Goal: Communication & Community: Answer question/provide support

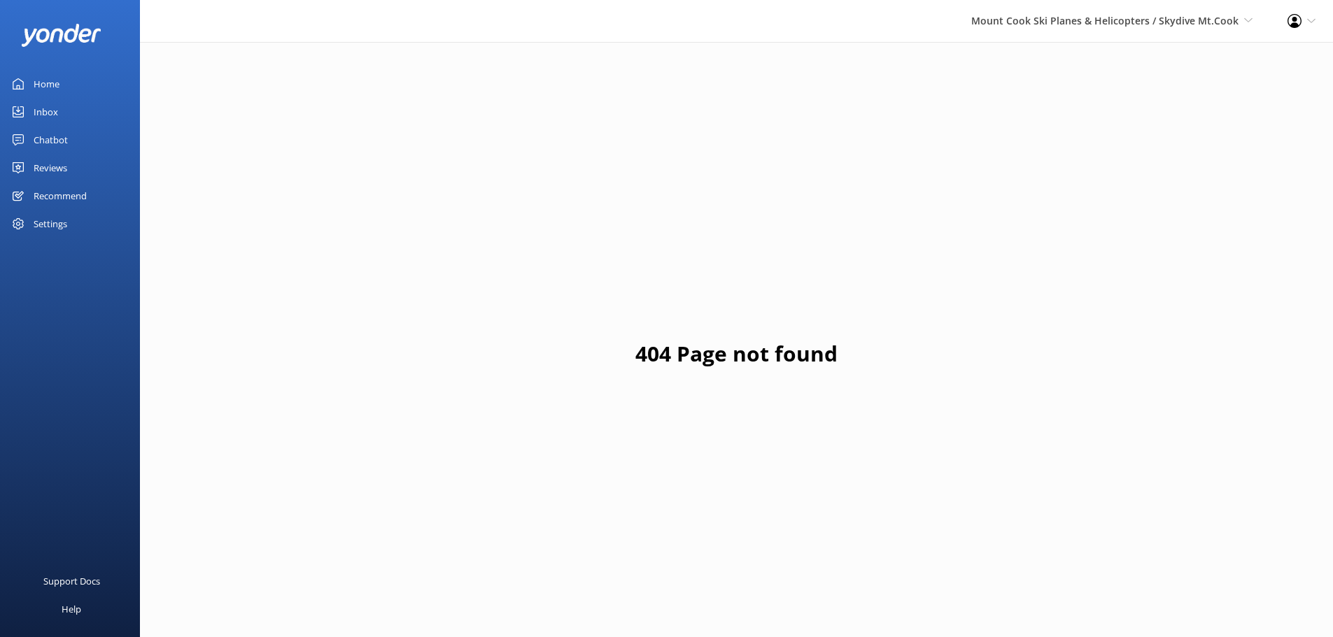
click at [66, 165] on div "Reviews" at bounding box center [51, 168] width 34 height 28
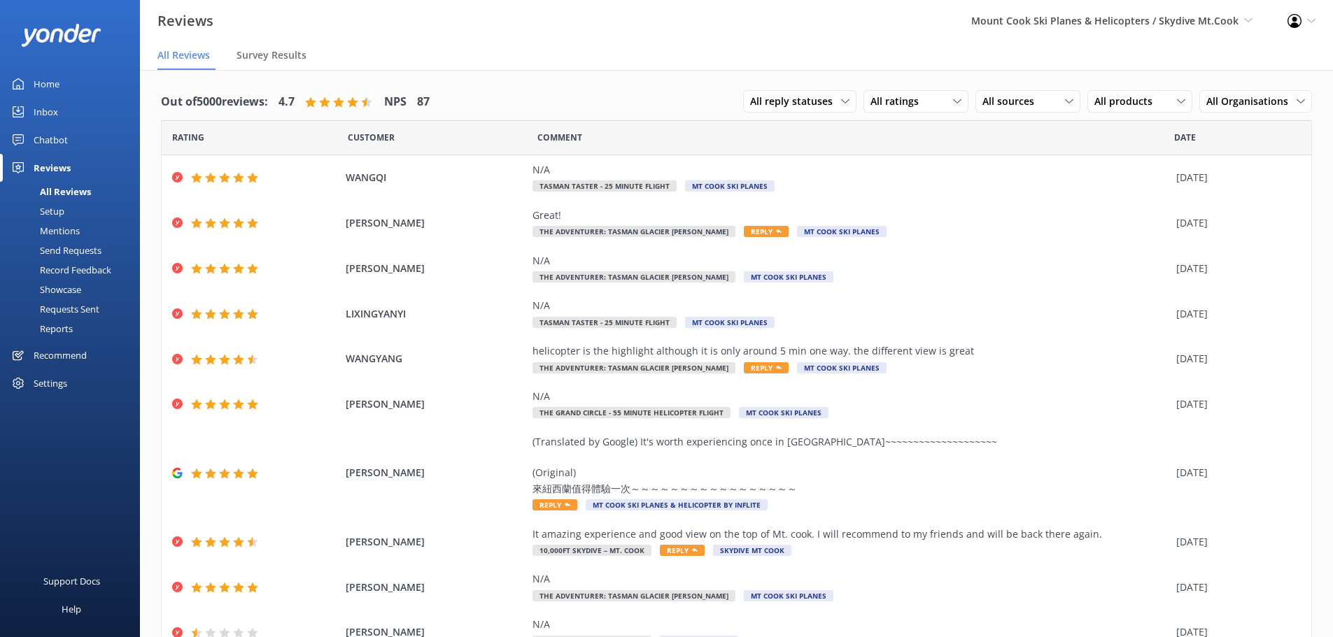
click at [429, 44] on nav "All Reviews Survey Results" at bounding box center [736, 56] width 1193 height 28
click at [846, 100] on div "All reply statuses All reply statuses Needs a reply Does not need reply" at bounding box center [799, 101] width 113 height 22
click at [841, 100] on div "All reply statuses" at bounding box center [799, 101] width 106 height 15
click at [835, 91] on div "All reply statuses All reply statuses Needs a reply Does not need reply" at bounding box center [799, 101] width 113 height 22
click at [816, 149] on link "Needs a reply" at bounding box center [806, 159] width 125 height 28
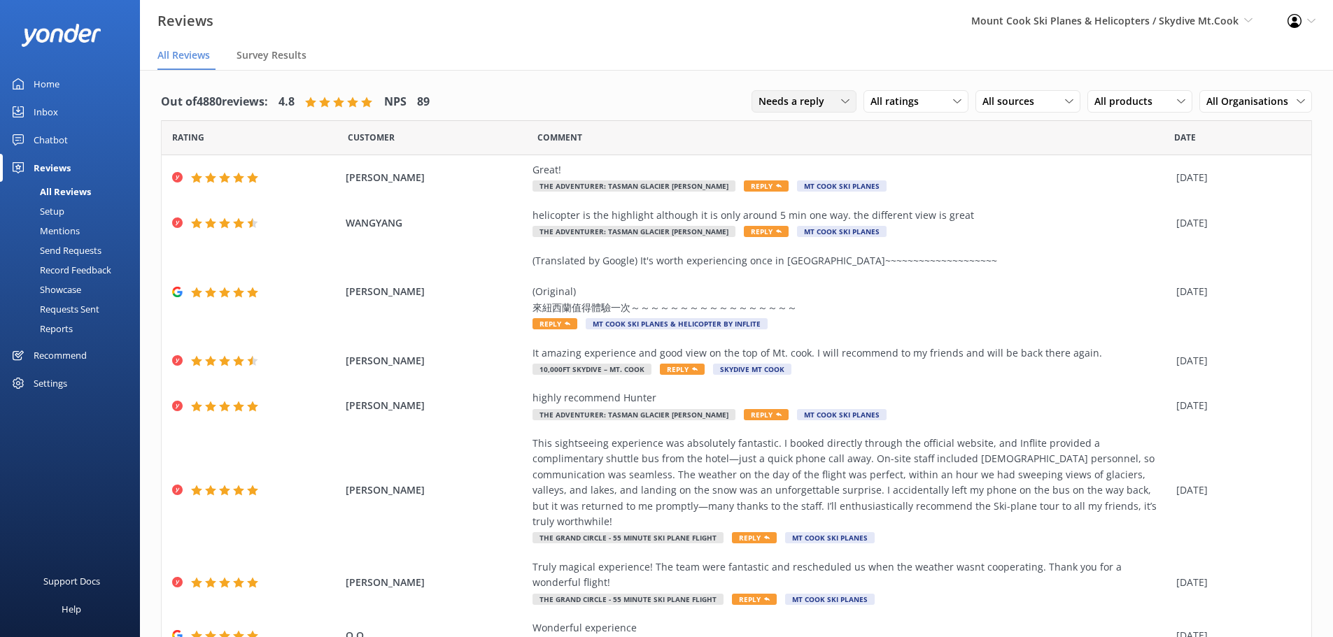
click at [815, 101] on span "Needs a reply" at bounding box center [795, 101] width 74 height 15
click at [812, 119] on link "All reply statuses" at bounding box center [814, 130] width 125 height 28
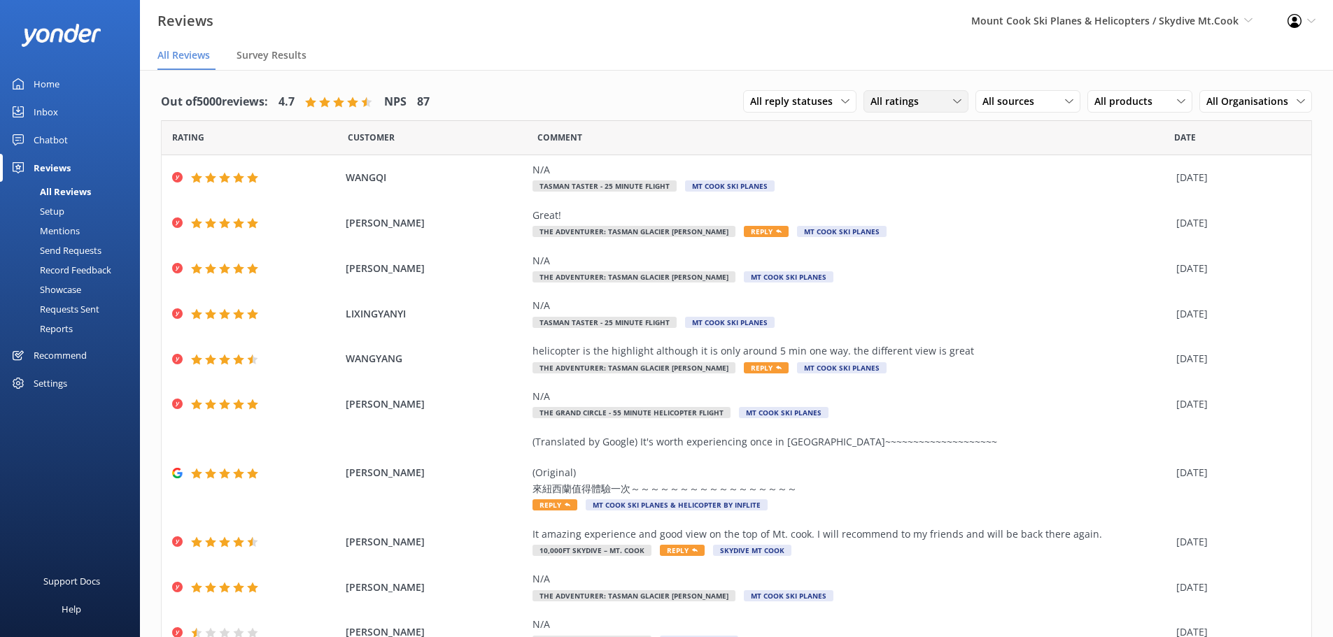
click at [941, 104] on div "All ratings" at bounding box center [916, 101] width 98 height 15
click at [935, 102] on div "All ratings" at bounding box center [916, 101] width 98 height 15
click at [1000, 98] on span "All sources" at bounding box center [1012, 101] width 60 height 15
click at [1018, 96] on span "All sources" at bounding box center [1012, 101] width 60 height 15
click at [1077, 97] on div "All reply statuses All reply statuses Needs a reply Does not need reply All rat…" at bounding box center [1027, 102] width 569 height 36
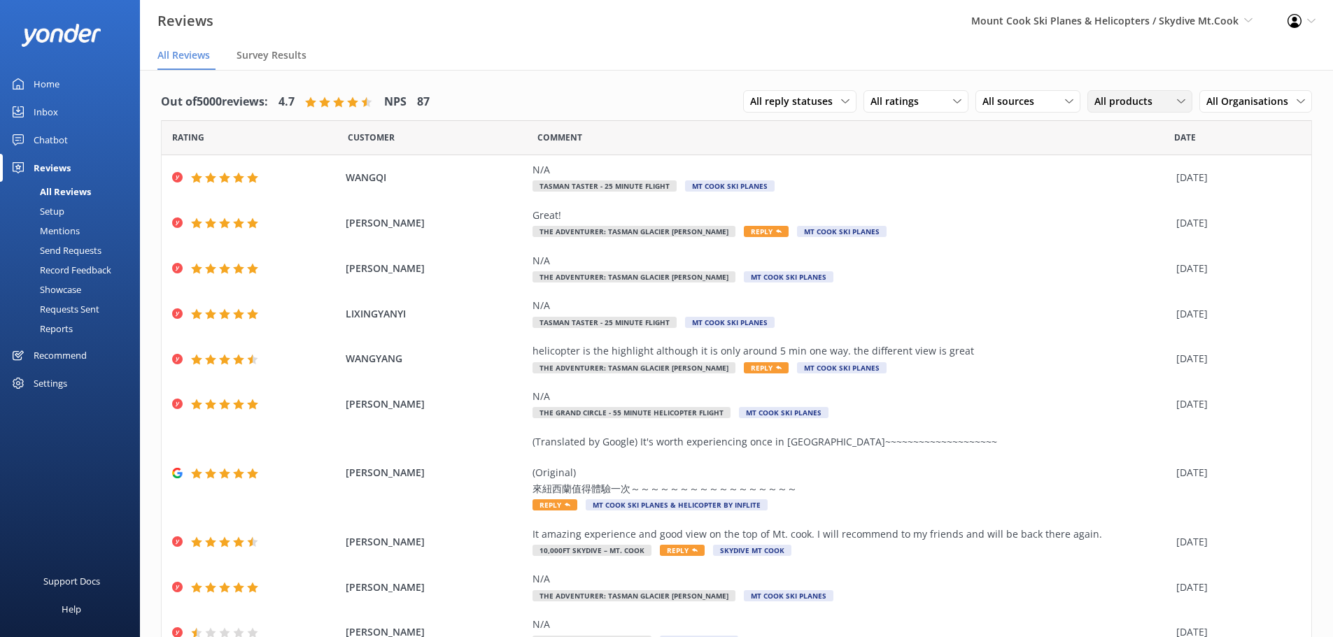
click at [1091, 97] on div "All products" at bounding box center [1140, 101] width 98 height 15
click at [812, 100] on span "All reply statuses" at bounding box center [795, 101] width 91 height 15
click at [897, 110] on div "All ratings All ratings Promoters Passives Detractors" at bounding box center [915, 101] width 105 height 22
click at [914, 186] on div "Passives" at bounding box center [911, 187] width 55 height 14
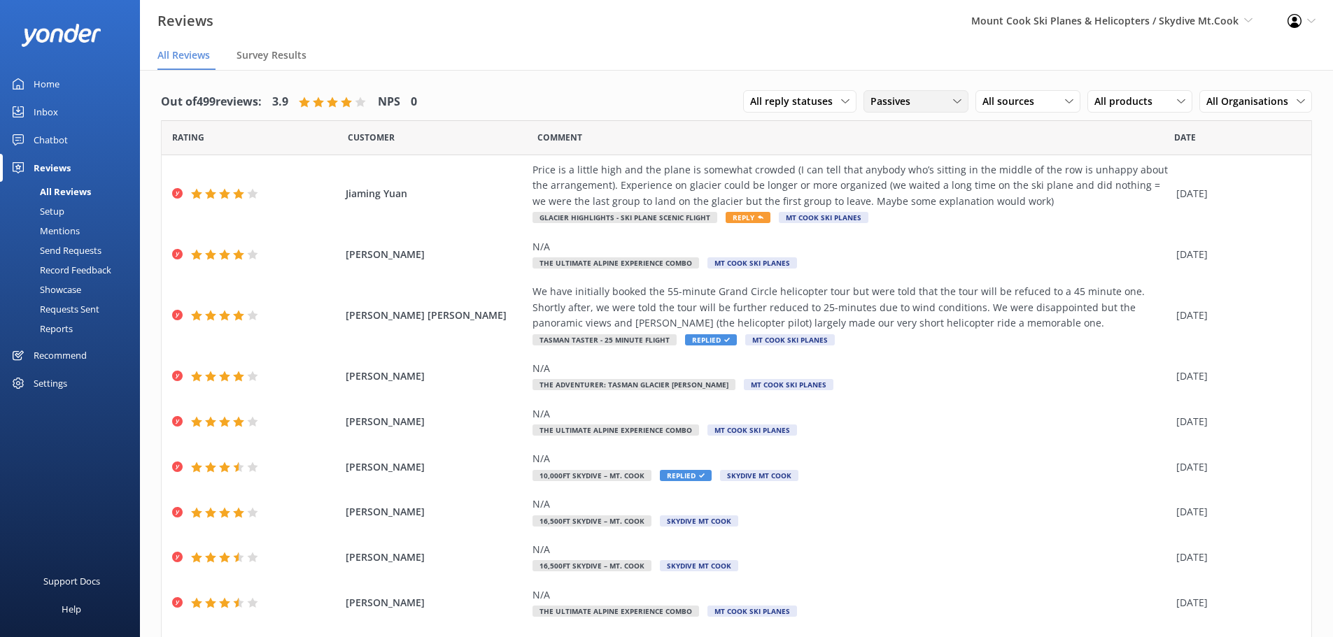
click at [881, 93] on div "Passives All ratings Promoters Passives Detractors" at bounding box center [915, 101] width 105 height 22
click at [922, 157] on div "Promoters" at bounding box center [915, 159] width 63 height 14
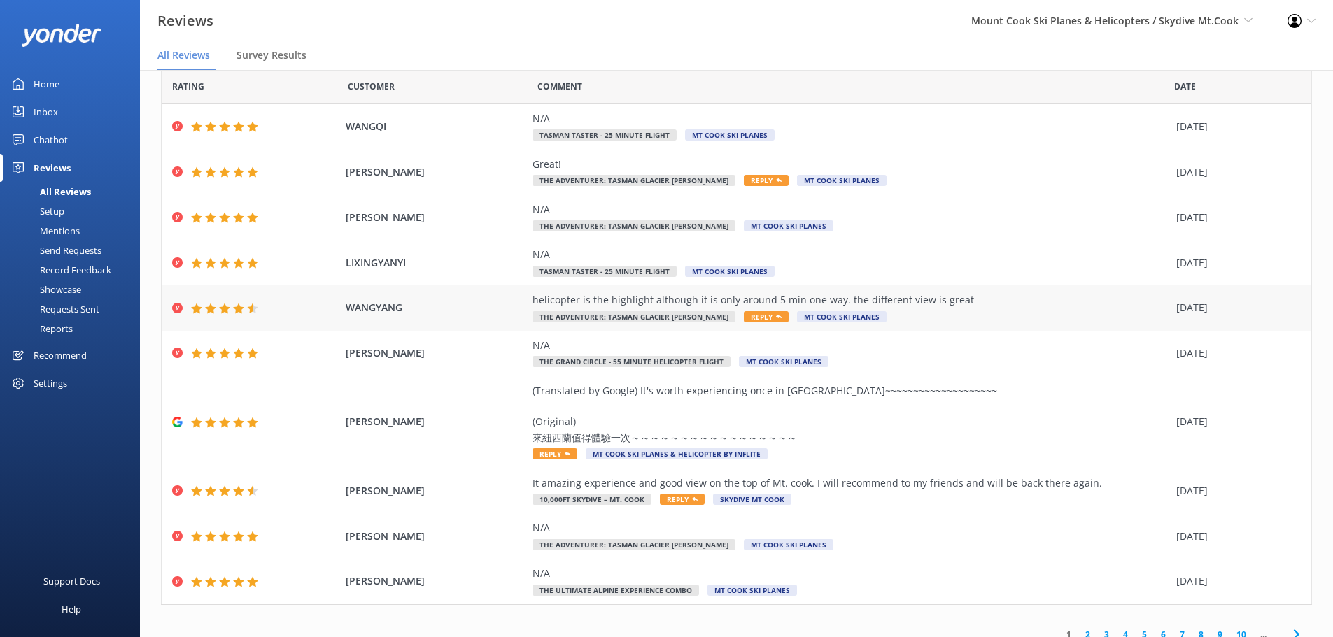
scroll to position [64, 0]
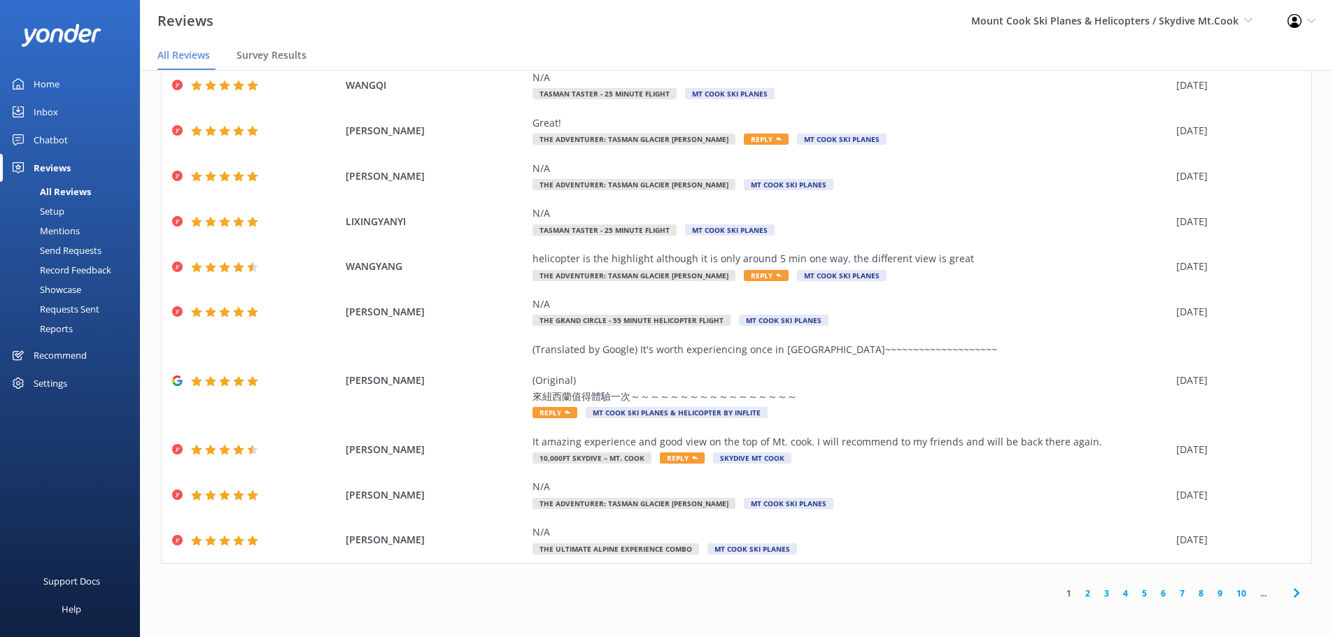
click at [1078, 595] on link "2" at bounding box center [1087, 593] width 19 height 13
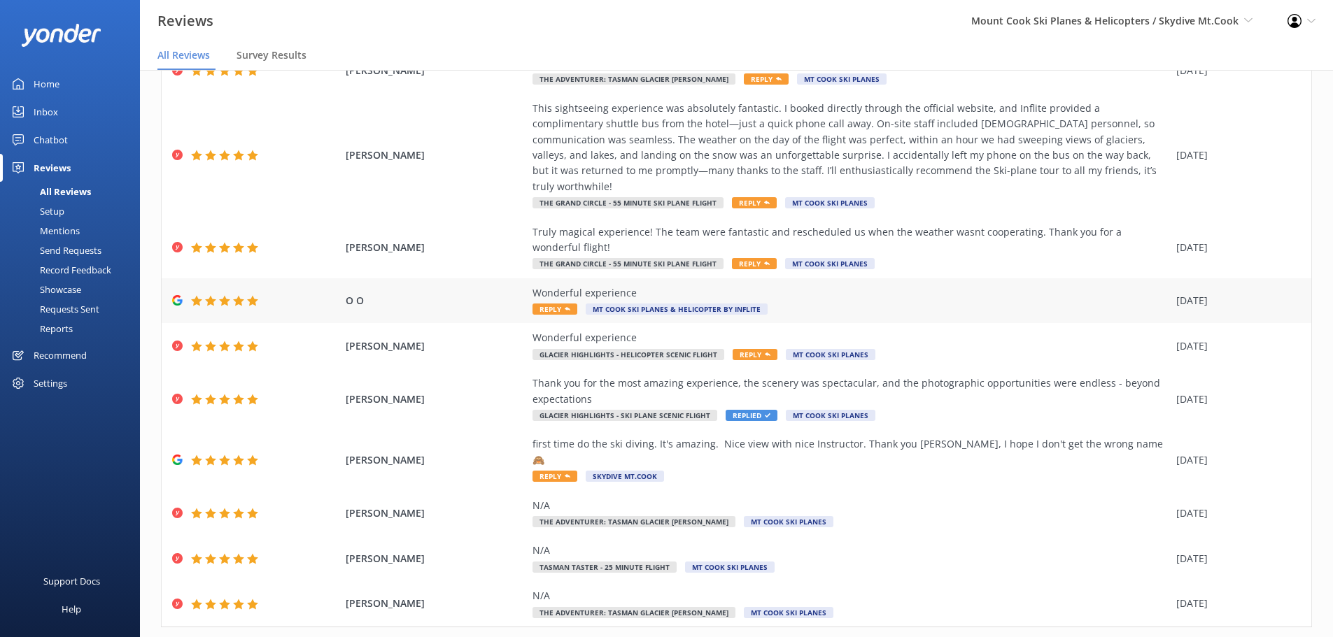
scroll to position [111, 0]
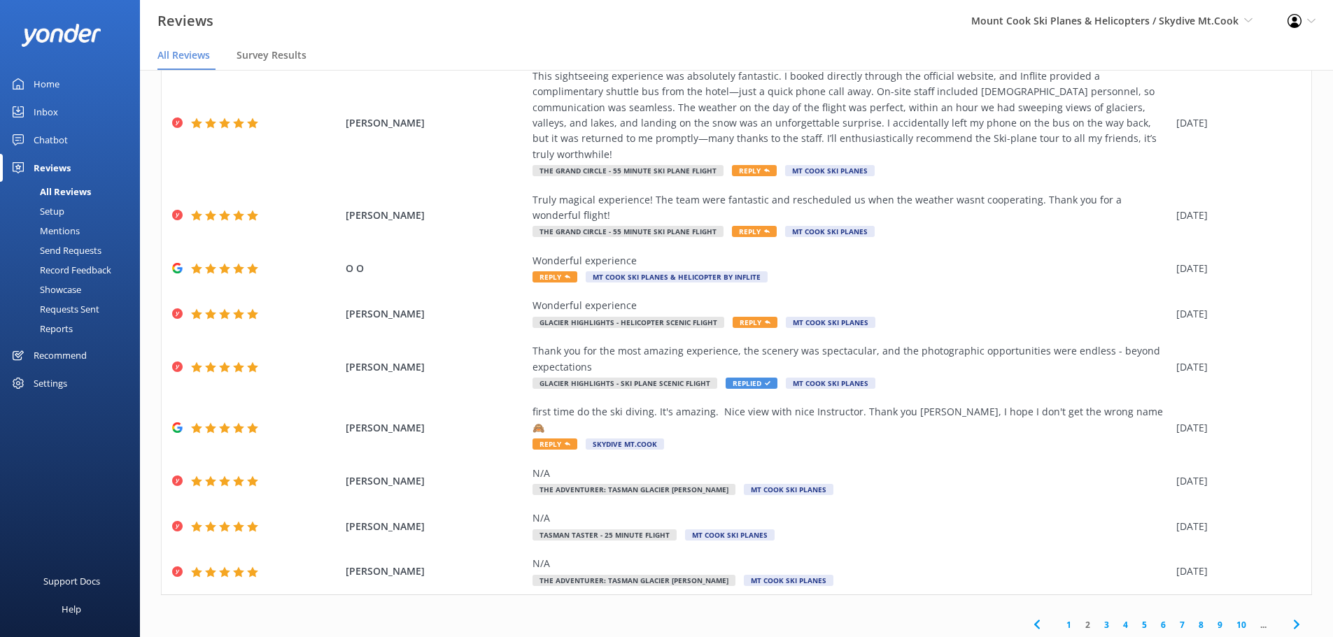
click at [1101, 618] on link "3" at bounding box center [1106, 624] width 19 height 13
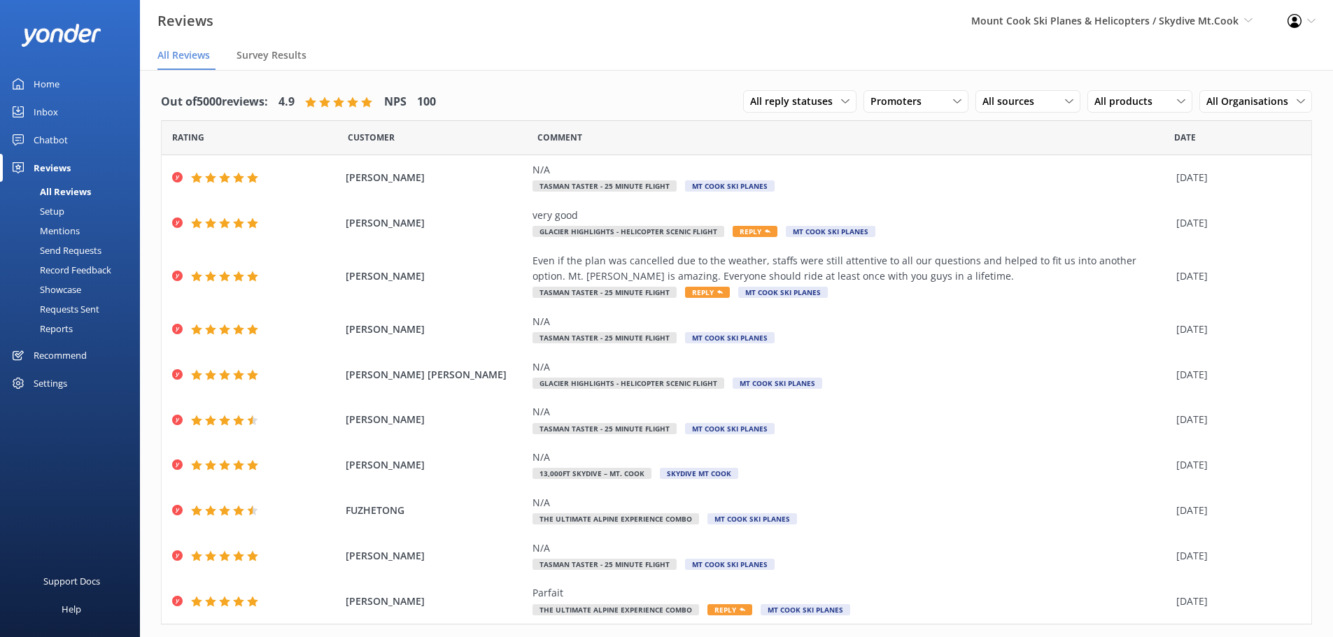
click at [711, 92] on div "Out of 5000 reviews: 4.9 NPS 100 All reply statuses All reply statuses Needs a …" at bounding box center [736, 102] width 1151 height 36
click at [796, 98] on span "All reply statuses" at bounding box center [795, 101] width 91 height 15
click at [893, 112] on div "Promoters All ratings Promoters Passives Detractors" at bounding box center [915, 101] width 105 height 22
click at [886, 208] on div "Detractors" at bounding box center [916, 215] width 64 height 14
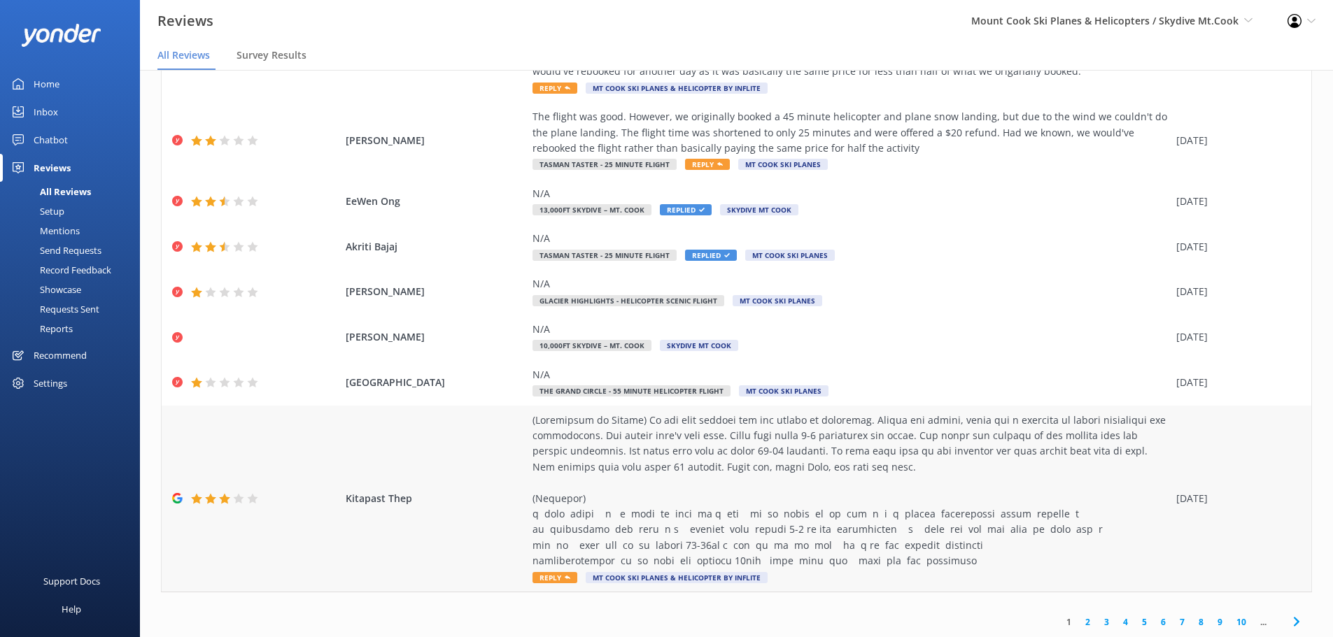
scroll to position [28, 0]
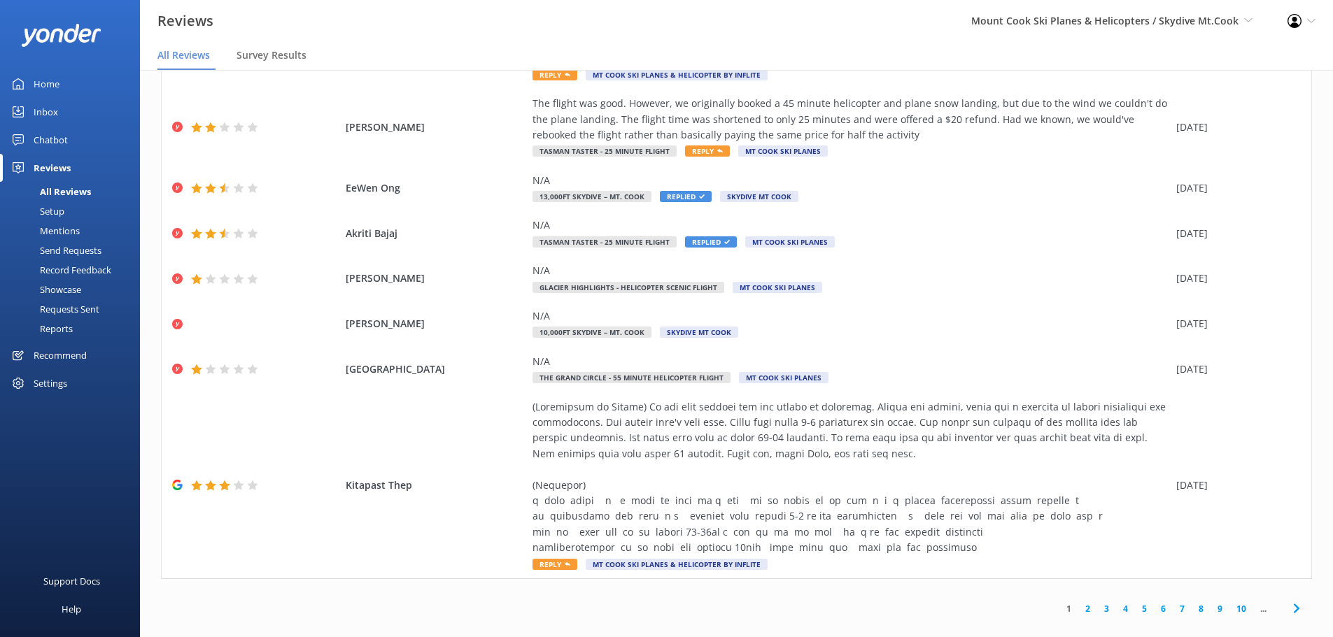
click at [1079, 602] on link "2" at bounding box center [1087, 608] width 19 height 13
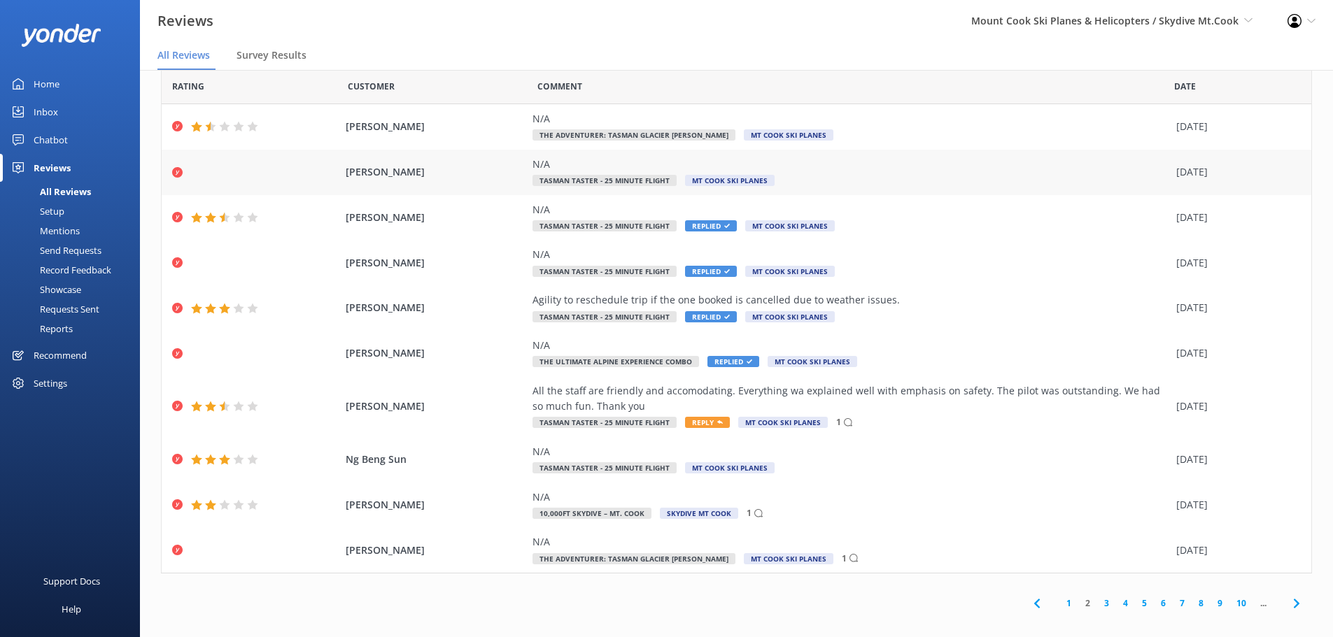
scroll to position [33, 0]
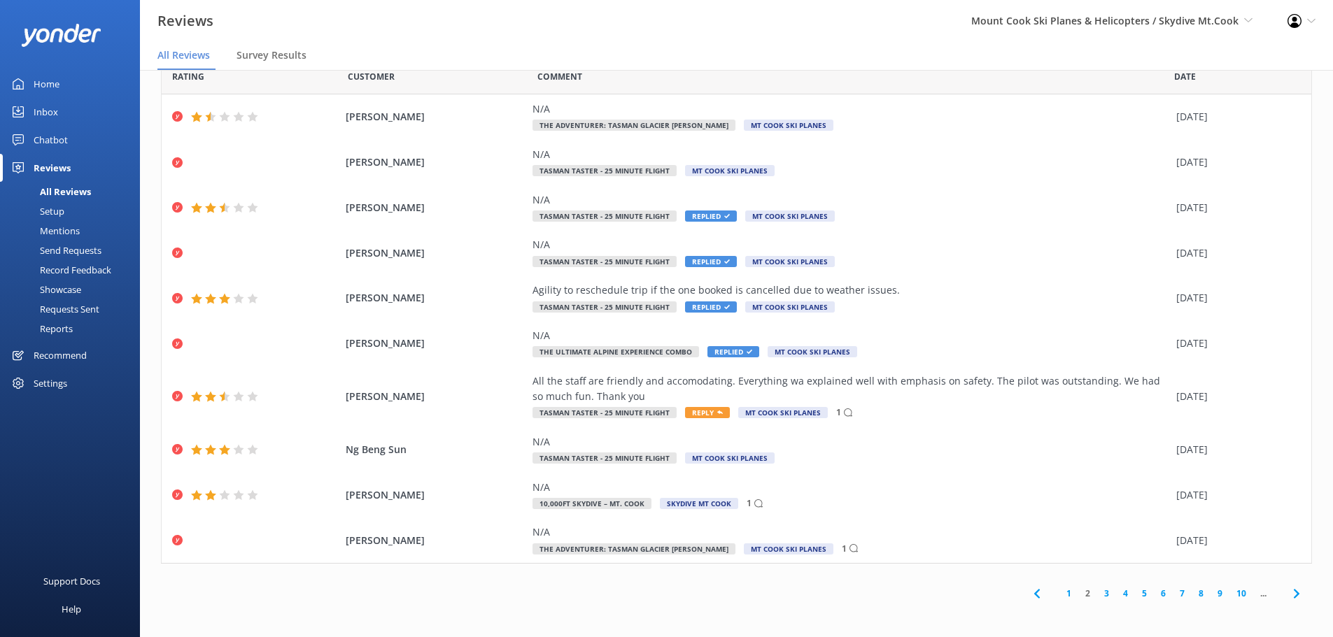
click at [1097, 590] on link "3" at bounding box center [1106, 593] width 19 height 13
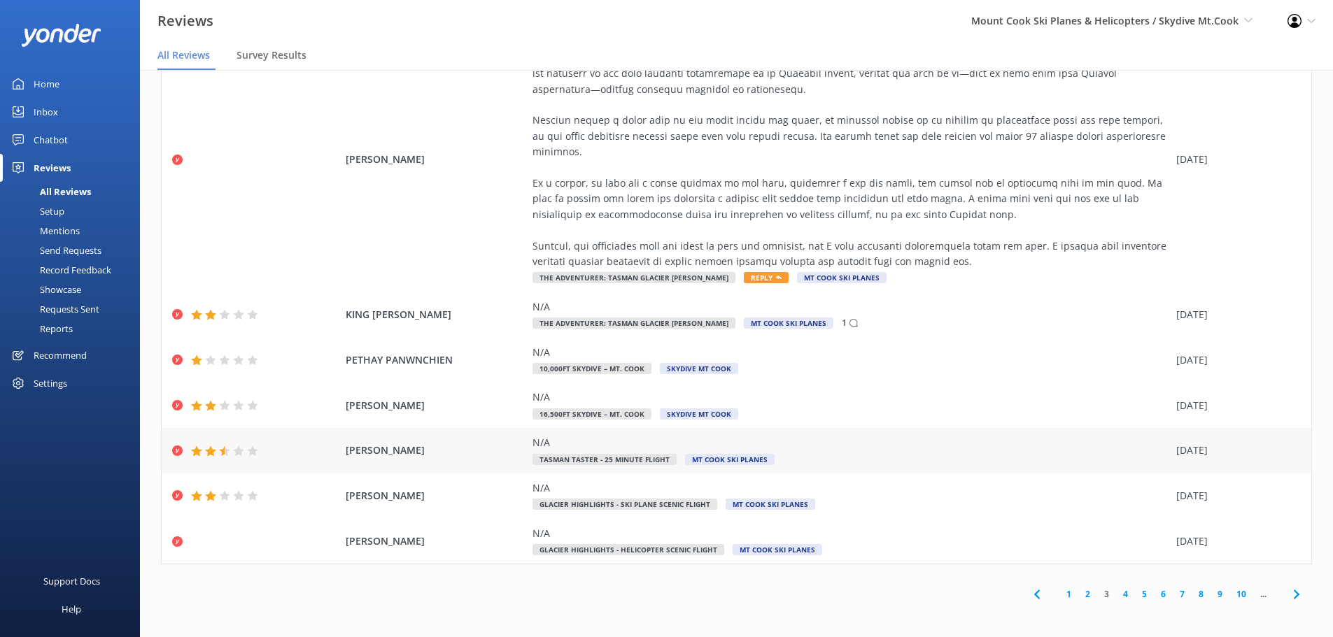
scroll to position [283, 0]
click at [1116, 594] on link "4" at bounding box center [1125, 593] width 19 height 13
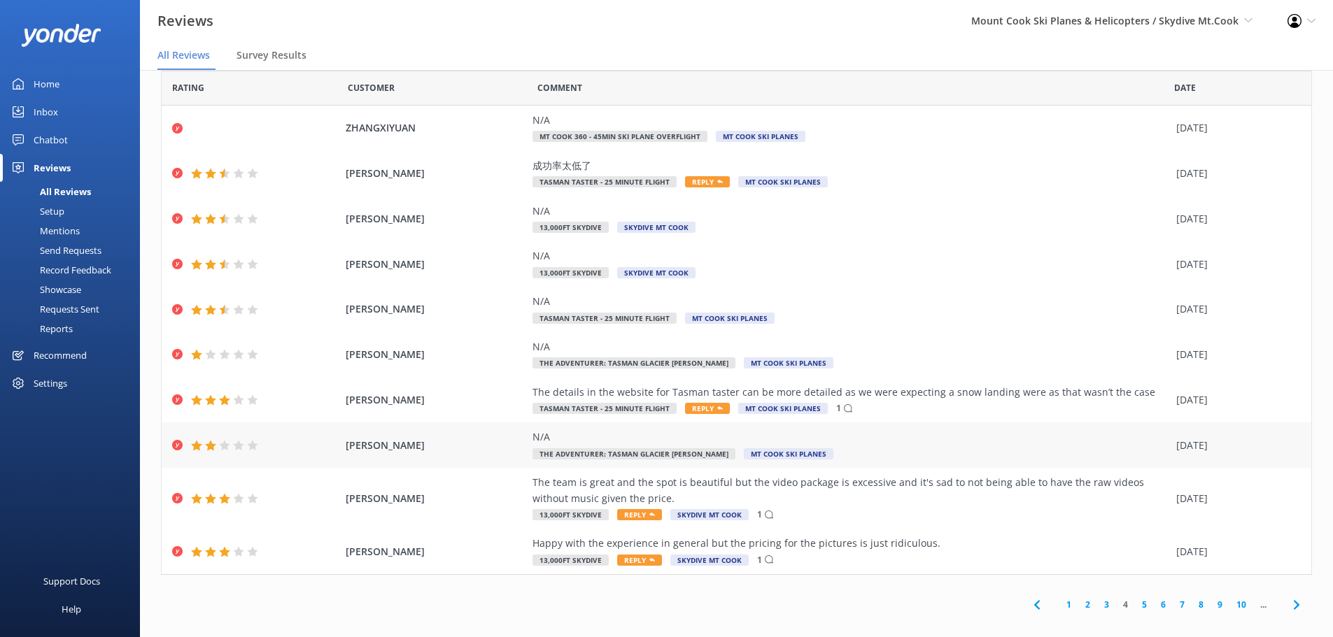
scroll to position [33, 0]
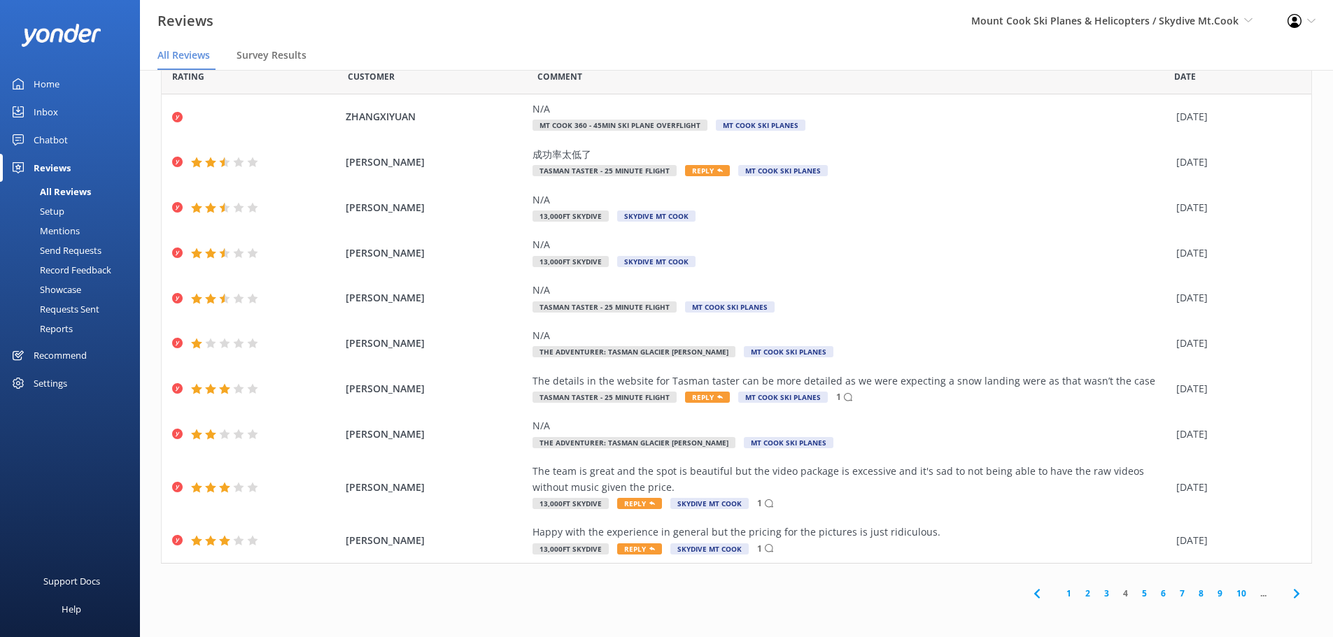
click at [1135, 590] on link "5" at bounding box center [1144, 593] width 19 height 13
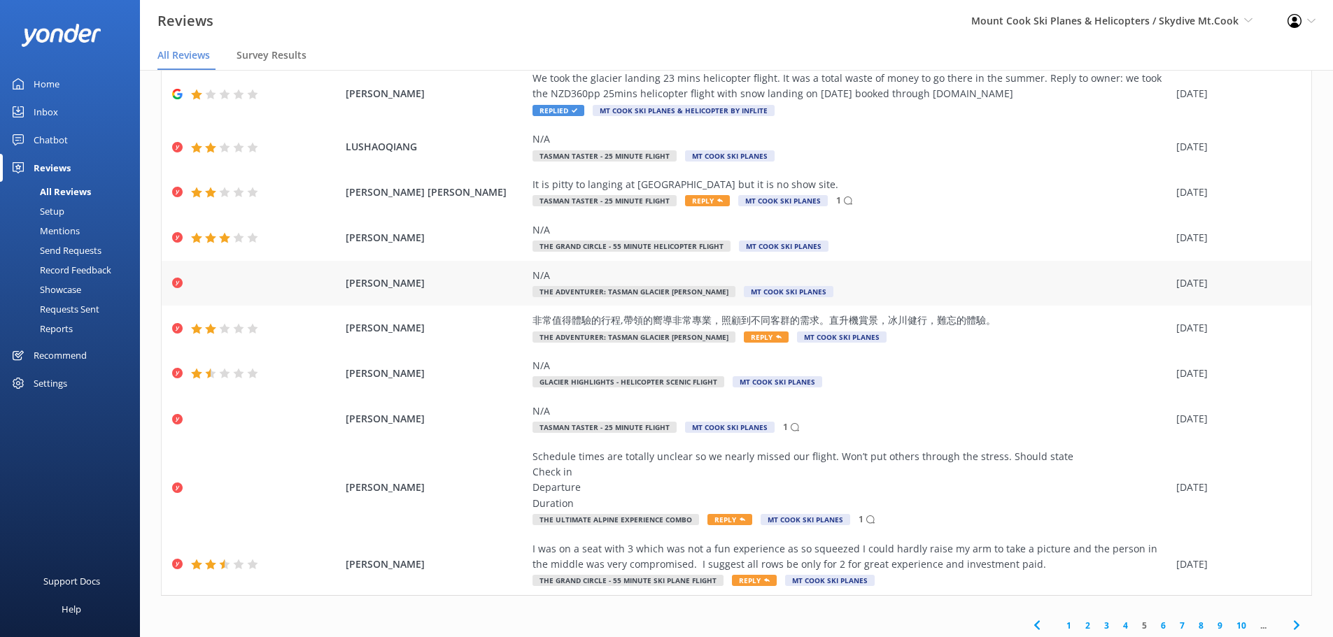
scroll to position [93, 0]
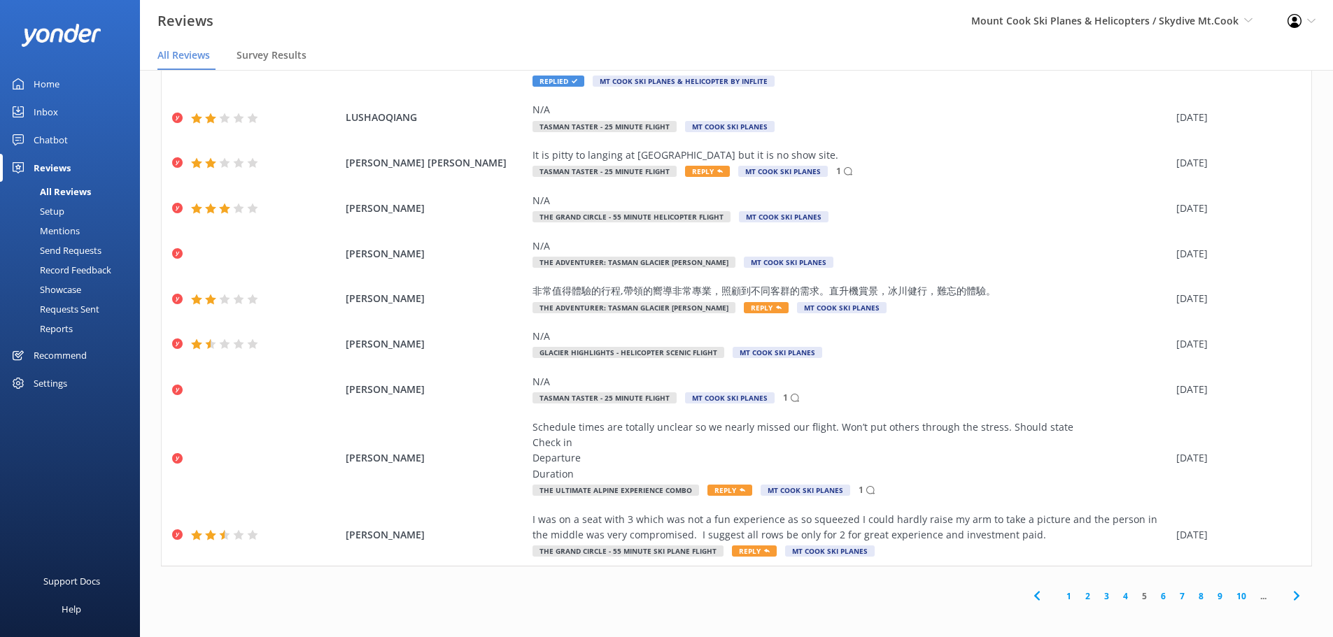
click at [1154, 597] on link "6" at bounding box center [1163, 596] width 19 height 13
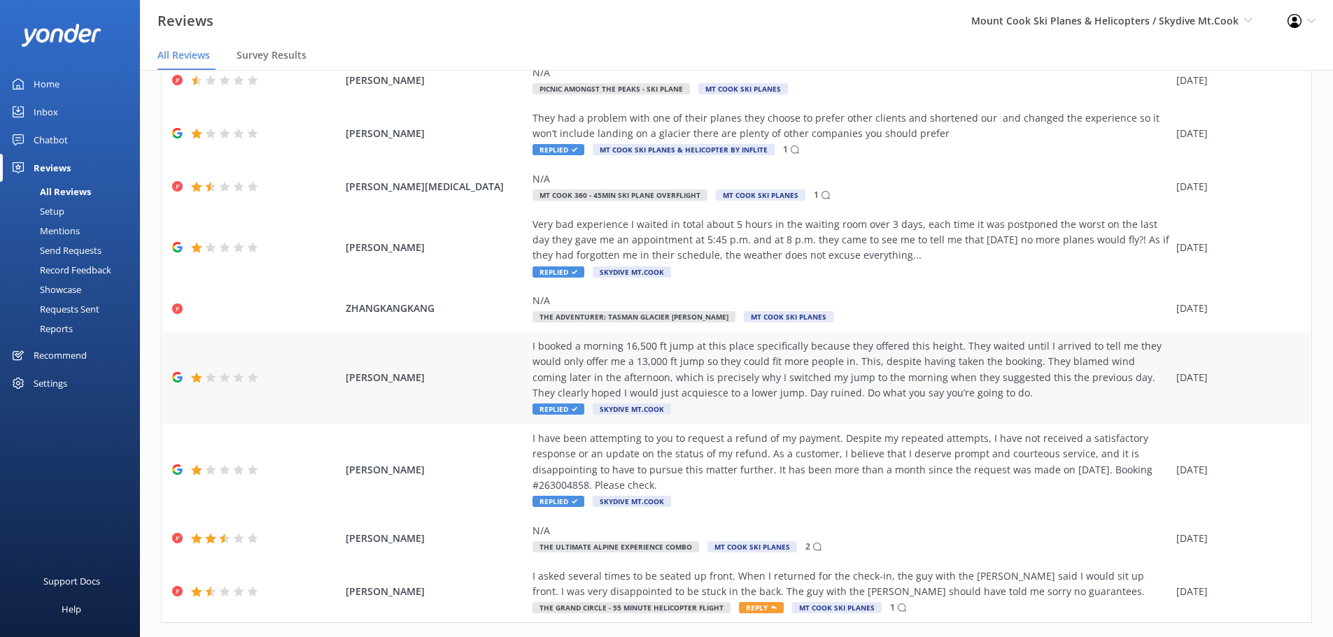
scroll to position [174, 0]
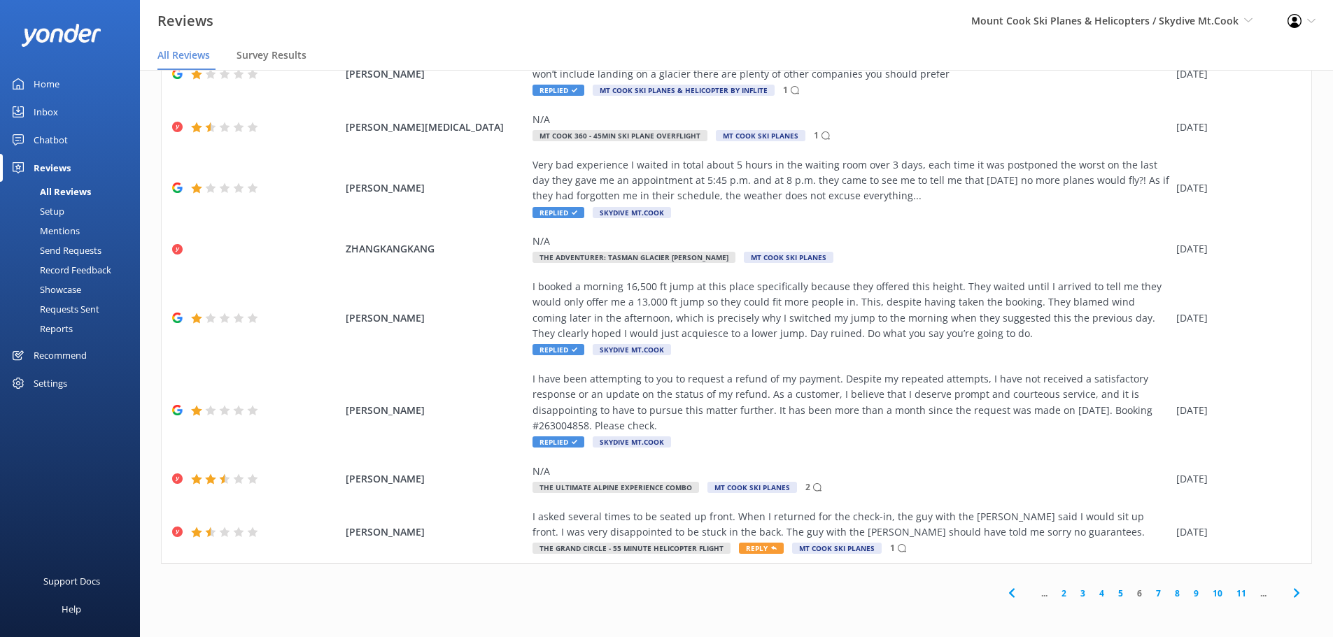
click at [1149, 593] on link "7" at bounding box center [1158, 593] width 19 height 13
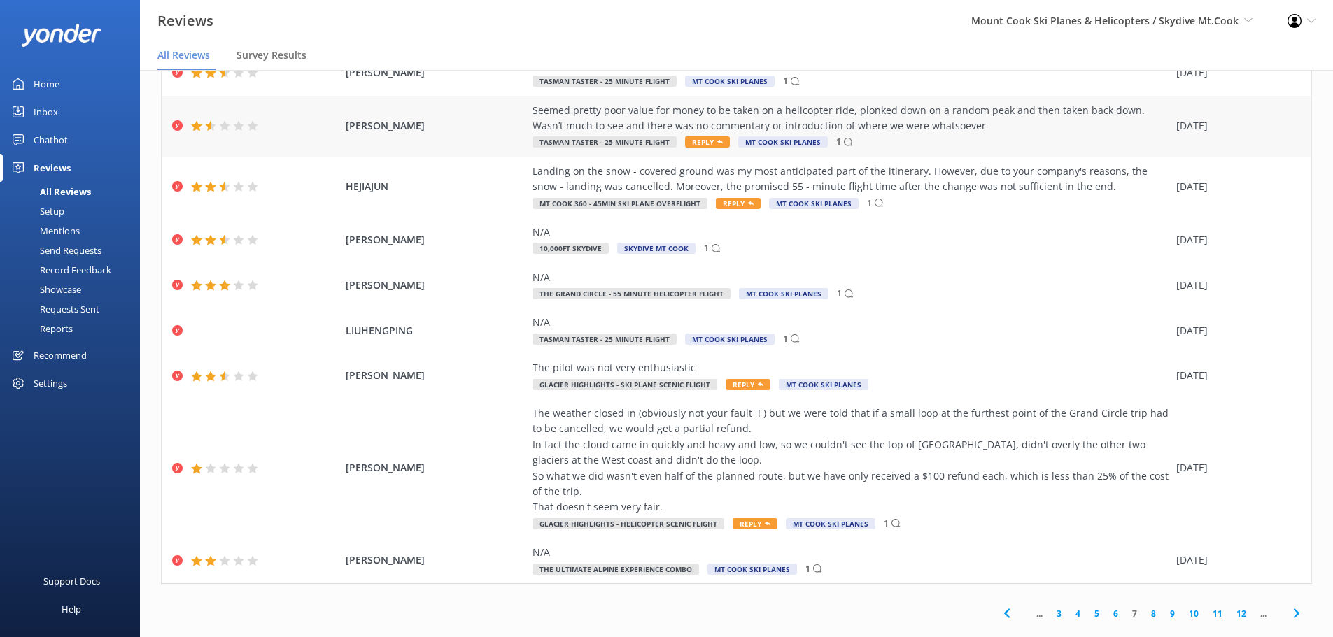
scroll to position [143, 0]
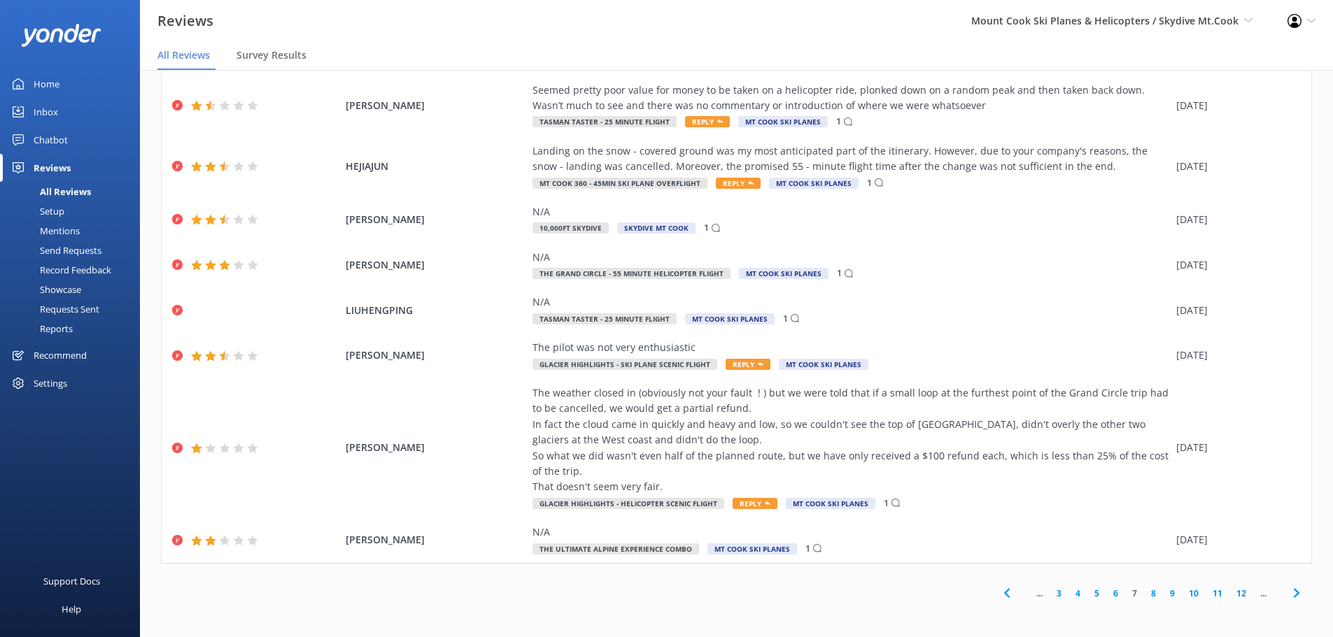
click at [1144, 593] on link "8" at bounding box center [1153, 593] width 19 height 13
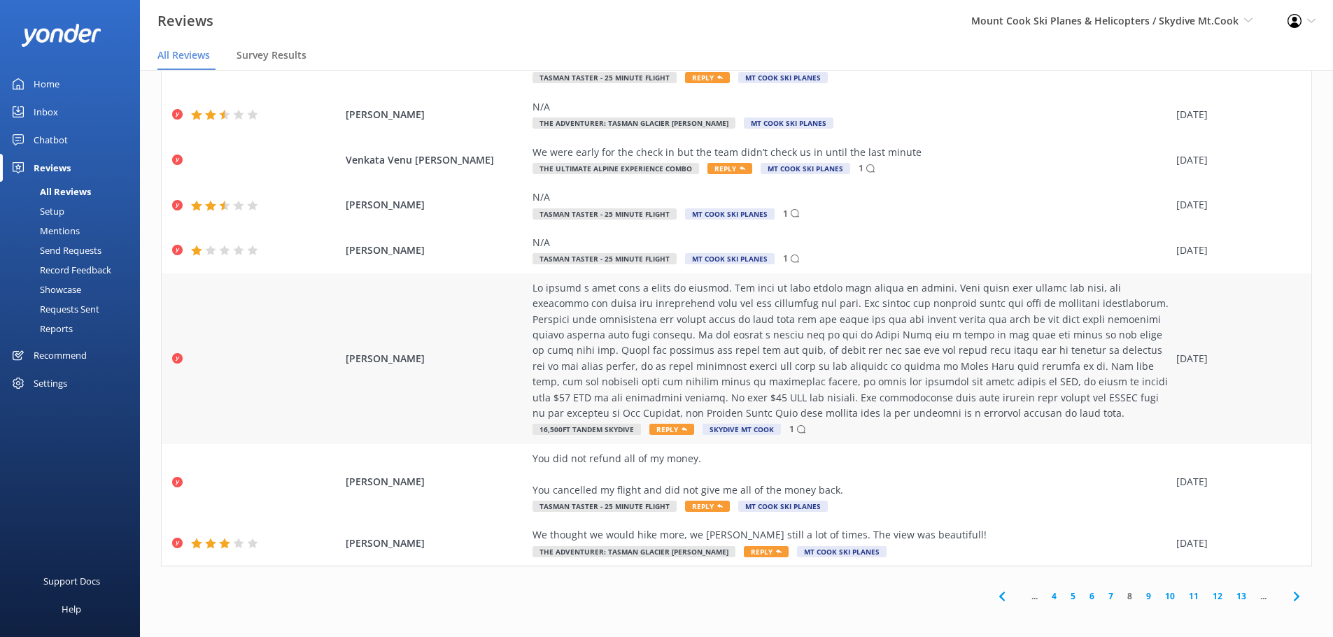
scroll to position [190, 0]
click at [797, 428] on use at bounding box center [801, 427] width 8 height 8
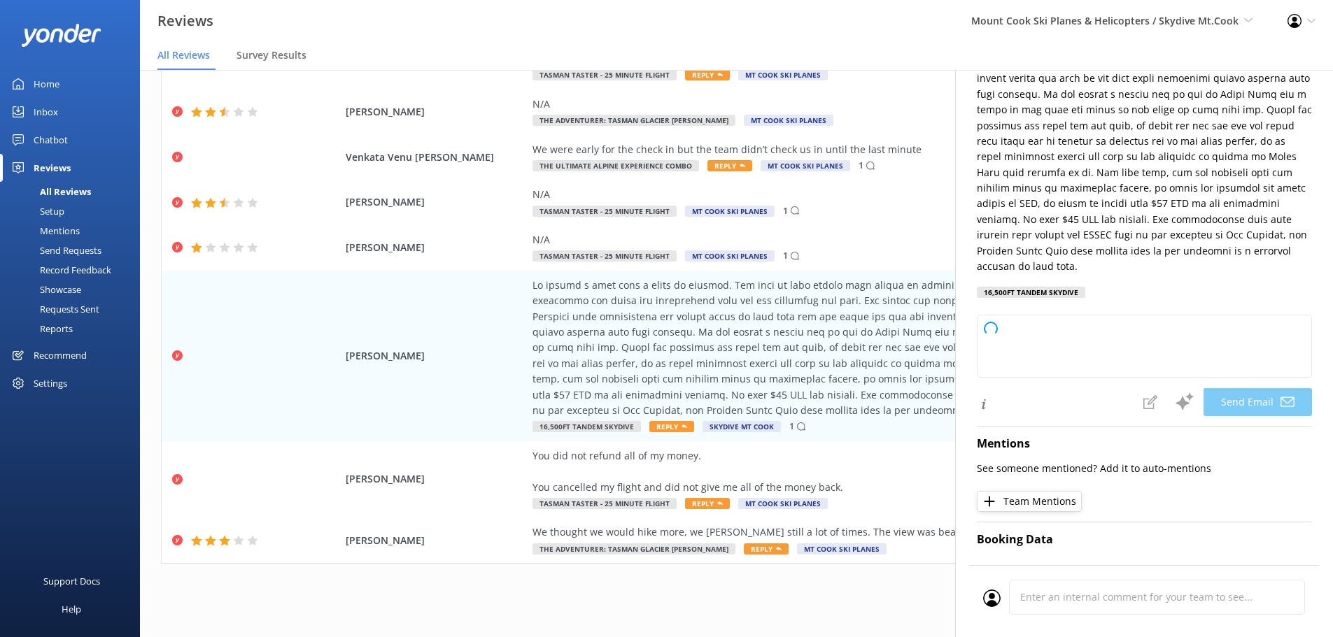
scroll to position [187, 0]
type textarea "Hi [PERSON_NAME], Thank you for sharing your feedback. We're truly sorry for th…"
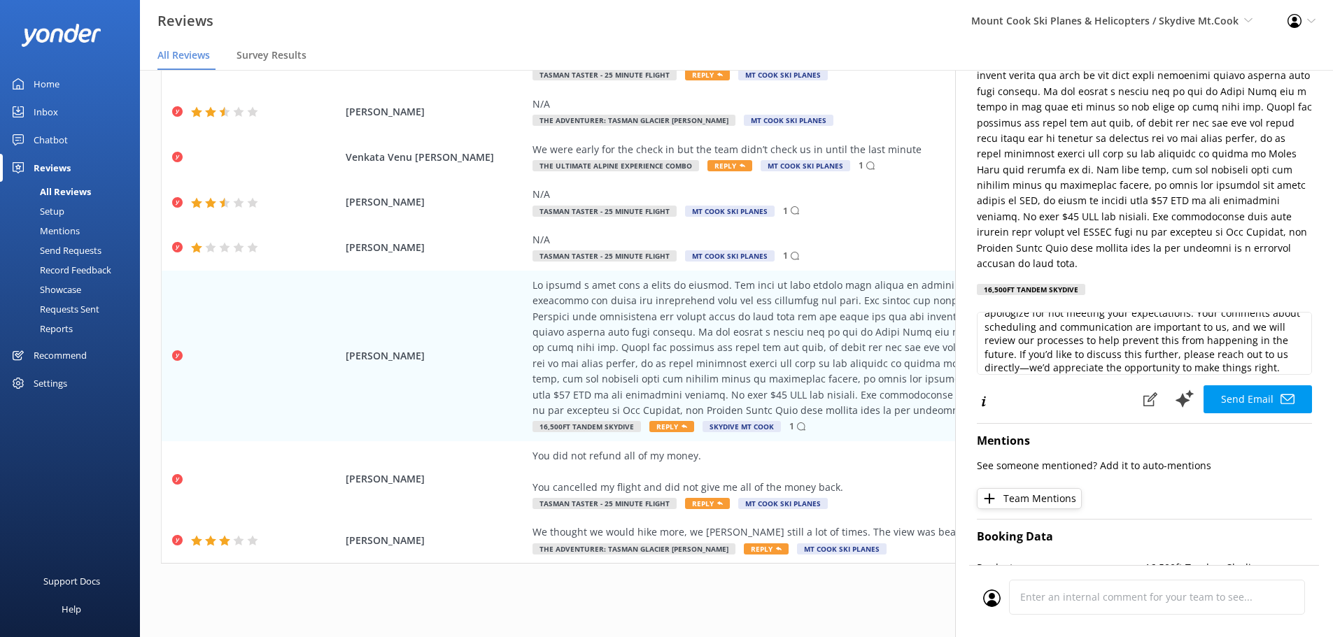
scroll to position [127, 0]
click at [1311, 27] on div "Profile Settings Logout" at bounding box center [1301, 21] width 63 height 42
click at [1072, 166] on p at bounding box center [1144, 131] width 335 height 282
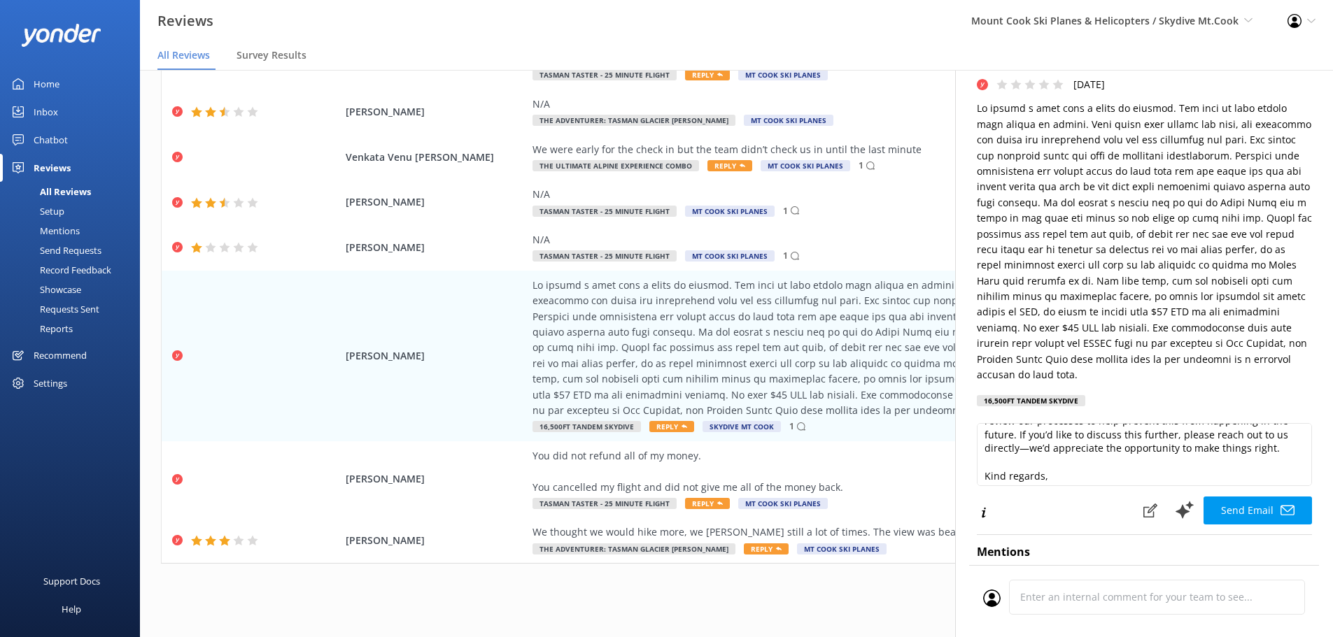
scroll to position [0, 0]
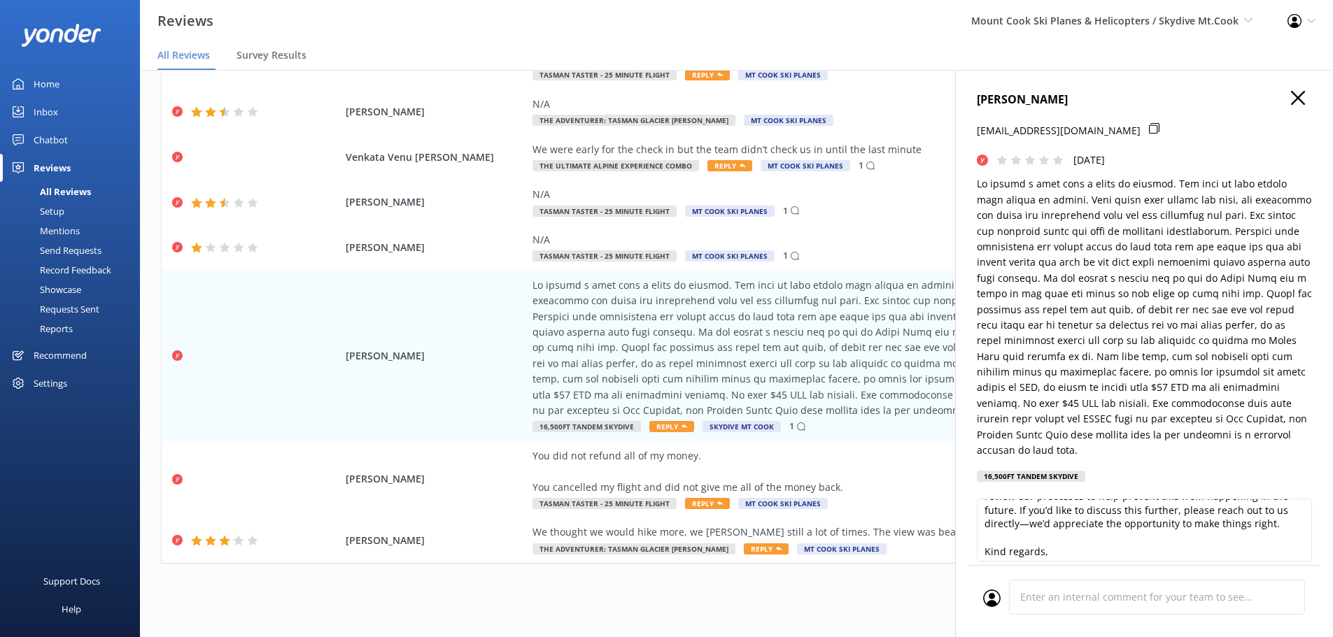
click at [1291, 105] on button "button" at bounding box center [1298, 98] width 14 height 15
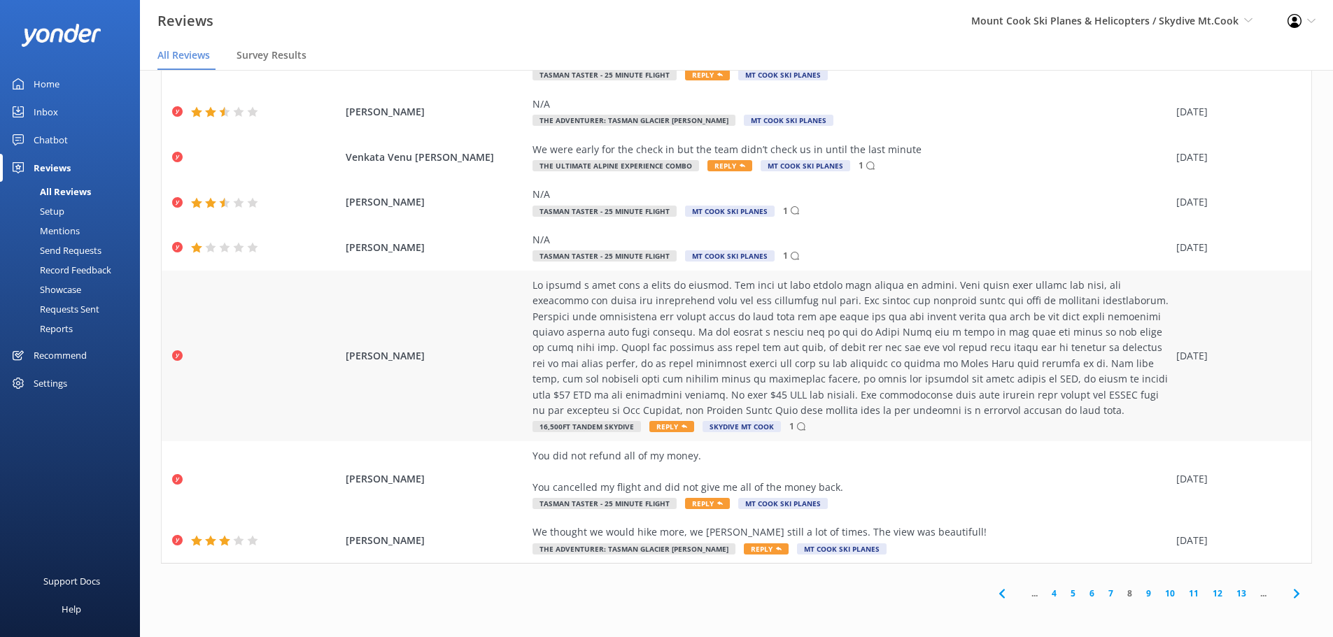
click at [790, 377] on div at bounding box center [850, 348] width 637 height 141
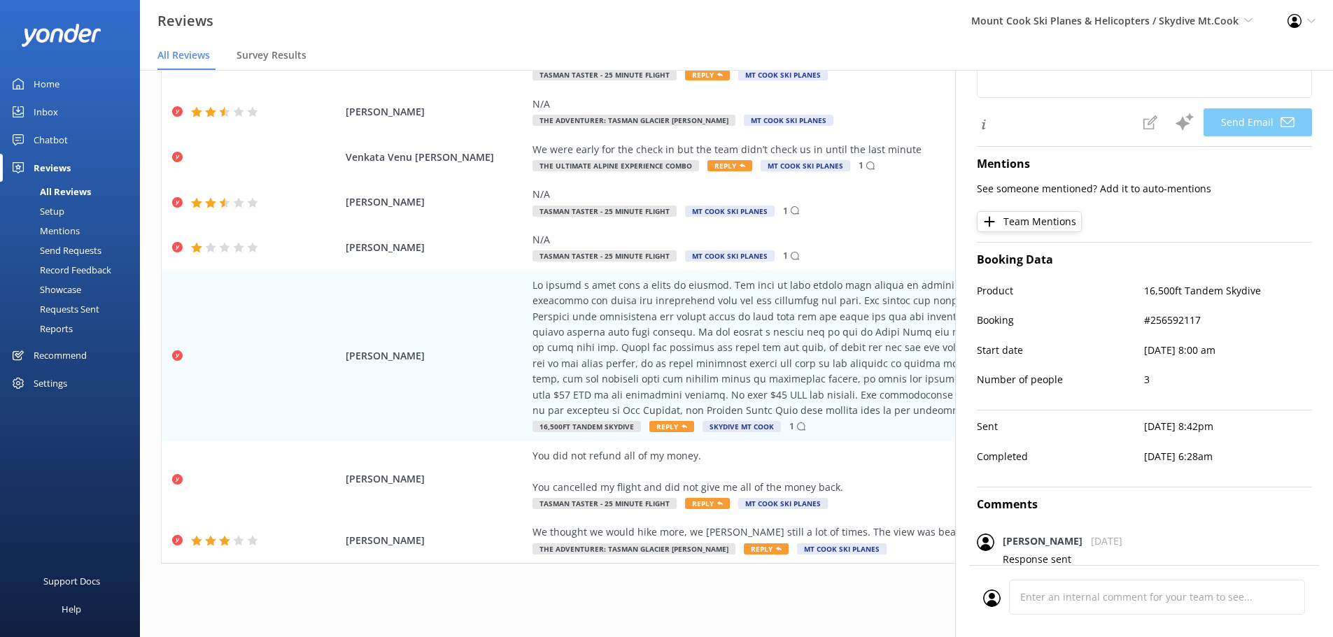
scroll to position [474, 0]
type textarea "Hi [PERSON_NAME], Thank you for taking the time to share your feedback. We’re t…"
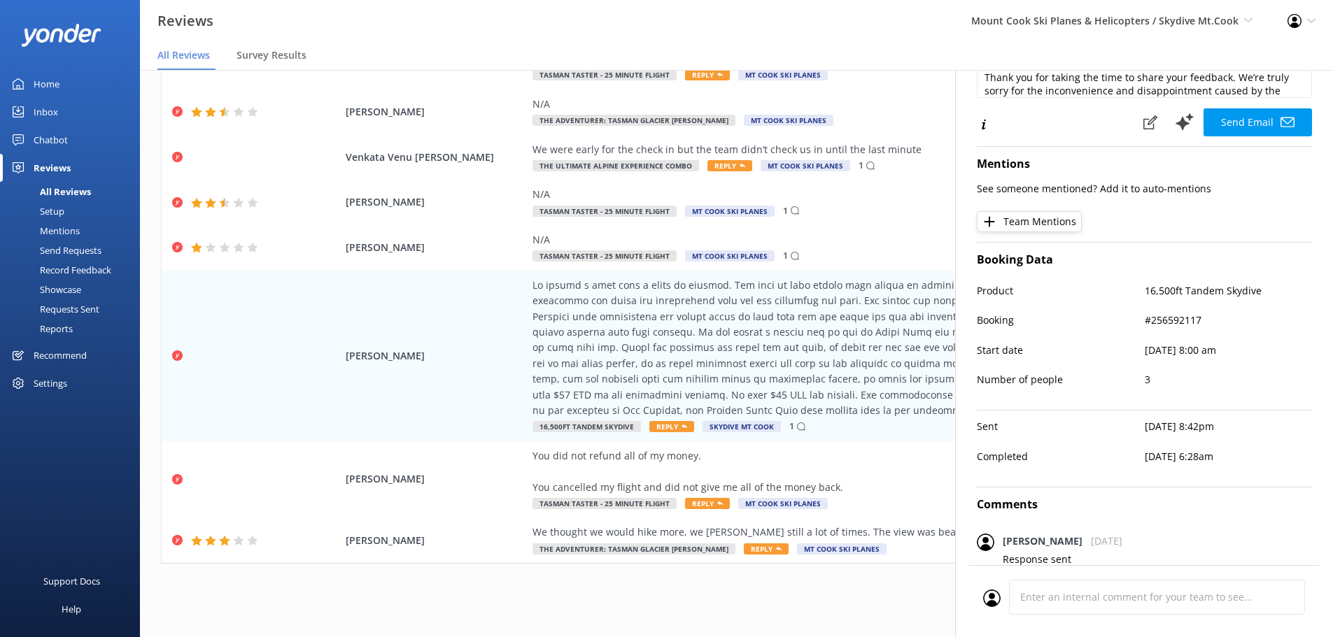
click at [1033, 552] on p "Response sent" at bounding box center [1156, 559] width 309 height 15
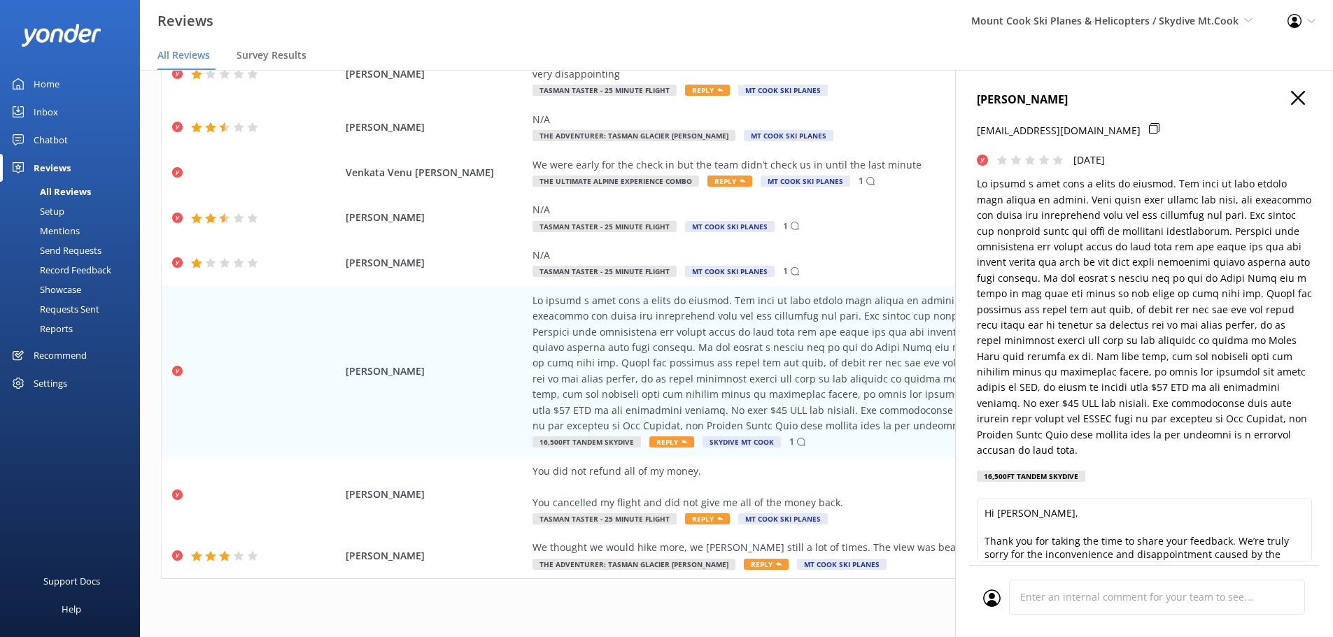
scroll to position [0, 0]
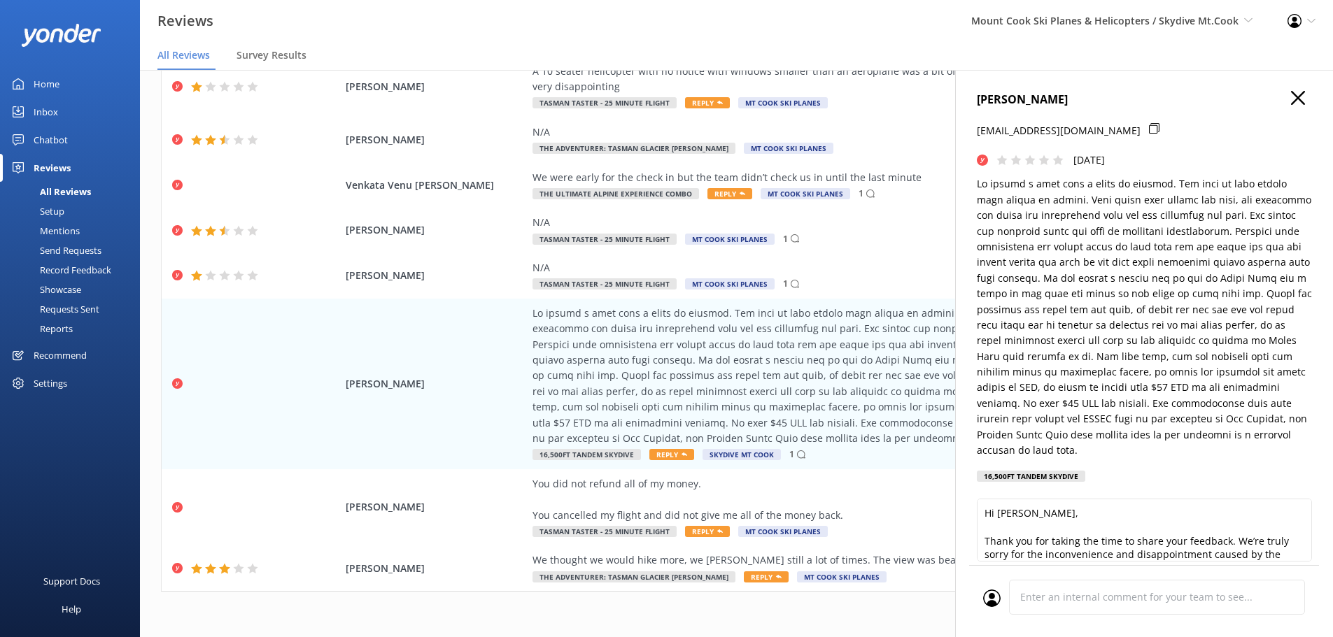
click at [1291, 101] on icon "button" at bounding box center [1298, 98] width 14 height 14
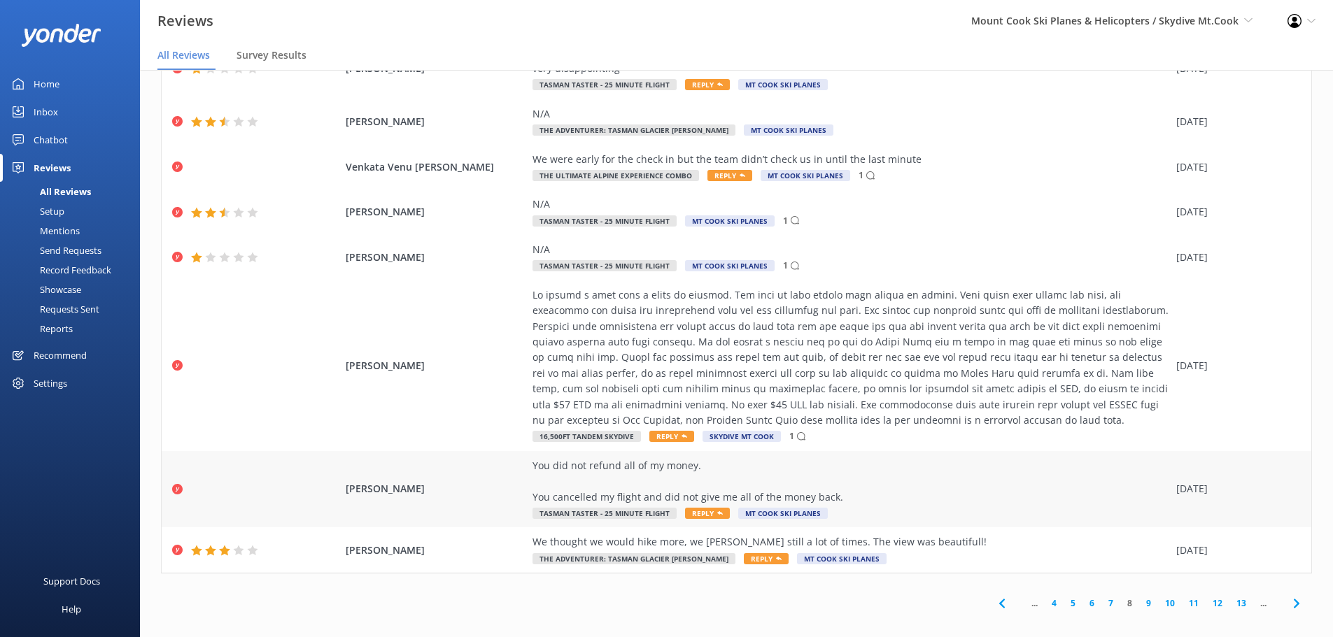
scroll to position [28, 0]
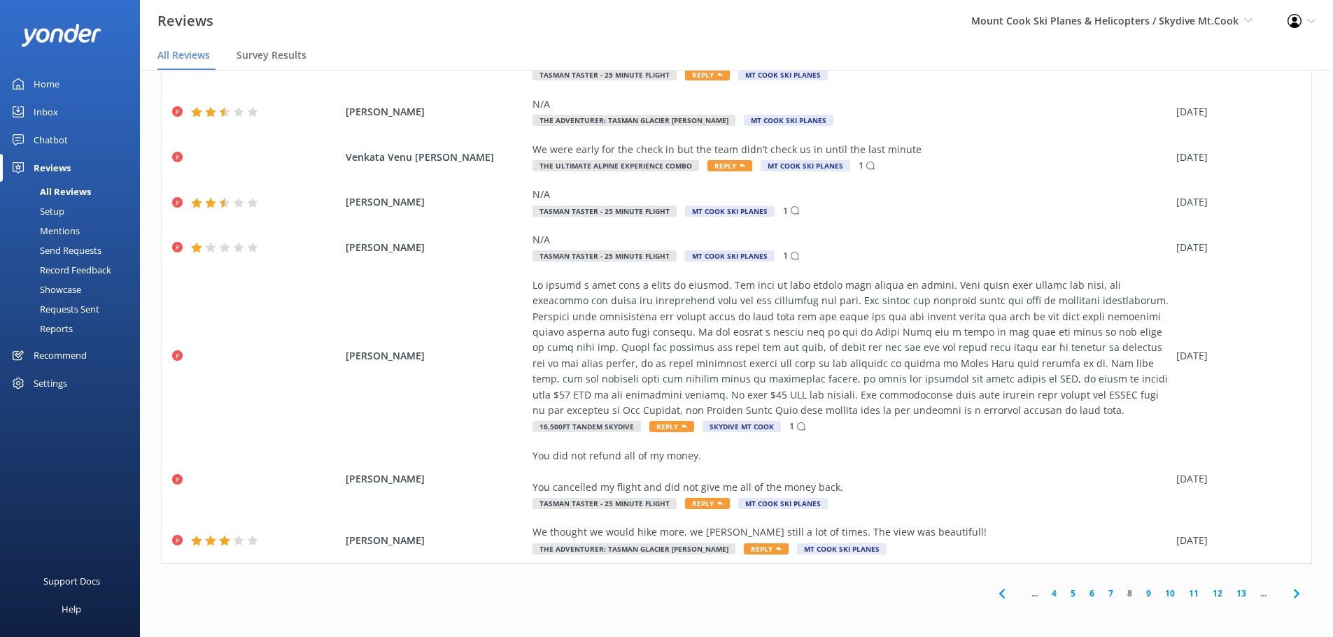
click at [1143, 596] on link "9" at bounding box center [1148, 593] width 19 height 13
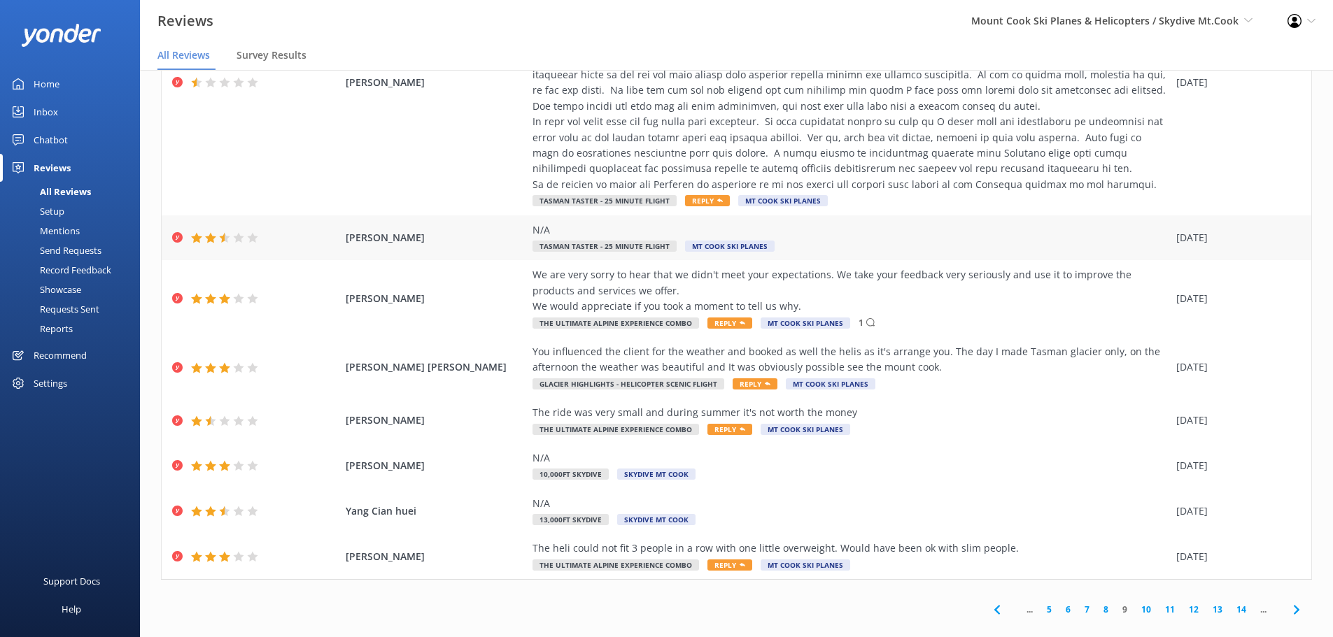
scroll to position [299, 0]
click at [1134, 602] on link "10" at bounding box center [1146, 608] width 24 height 13
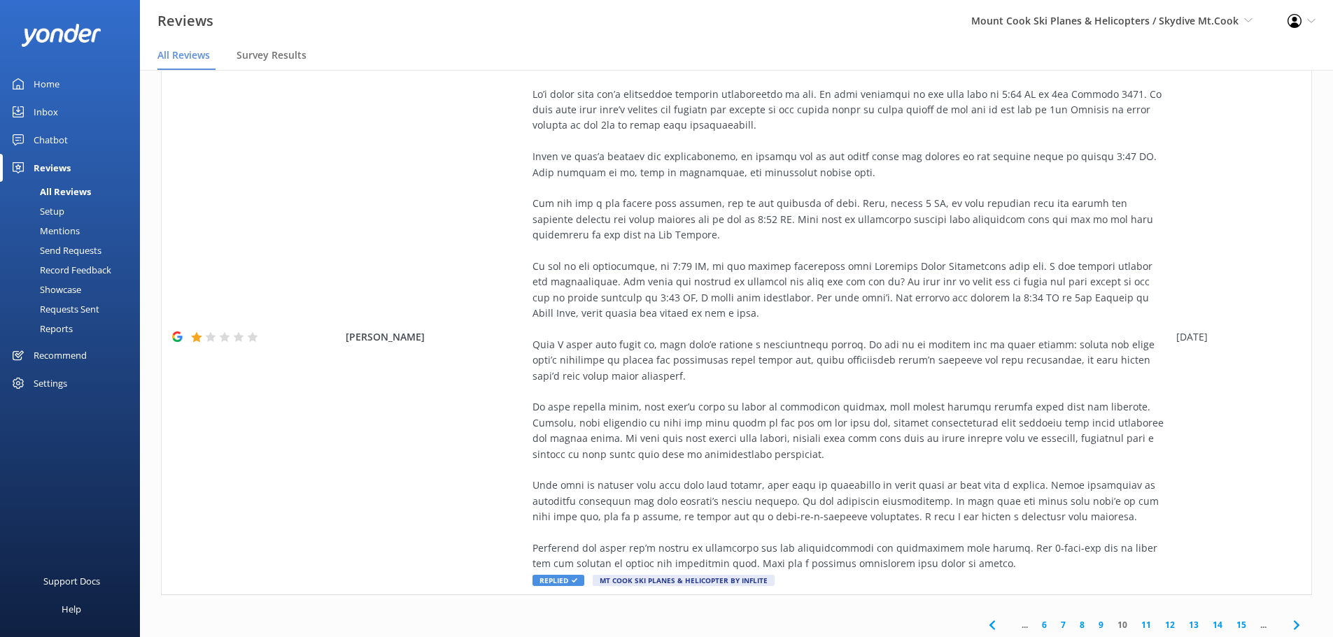
scroll to position [550, 0]
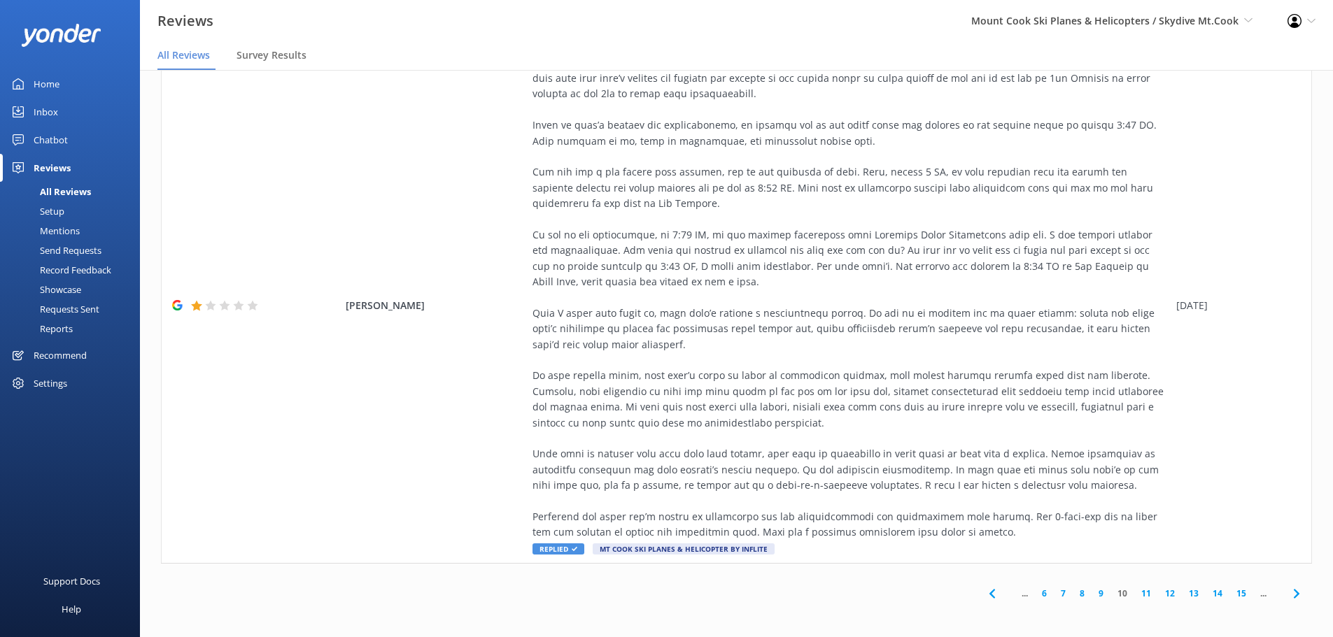
click at [1139, 592] on link "11" at bounding box center [1146, 593] width 24 height 13
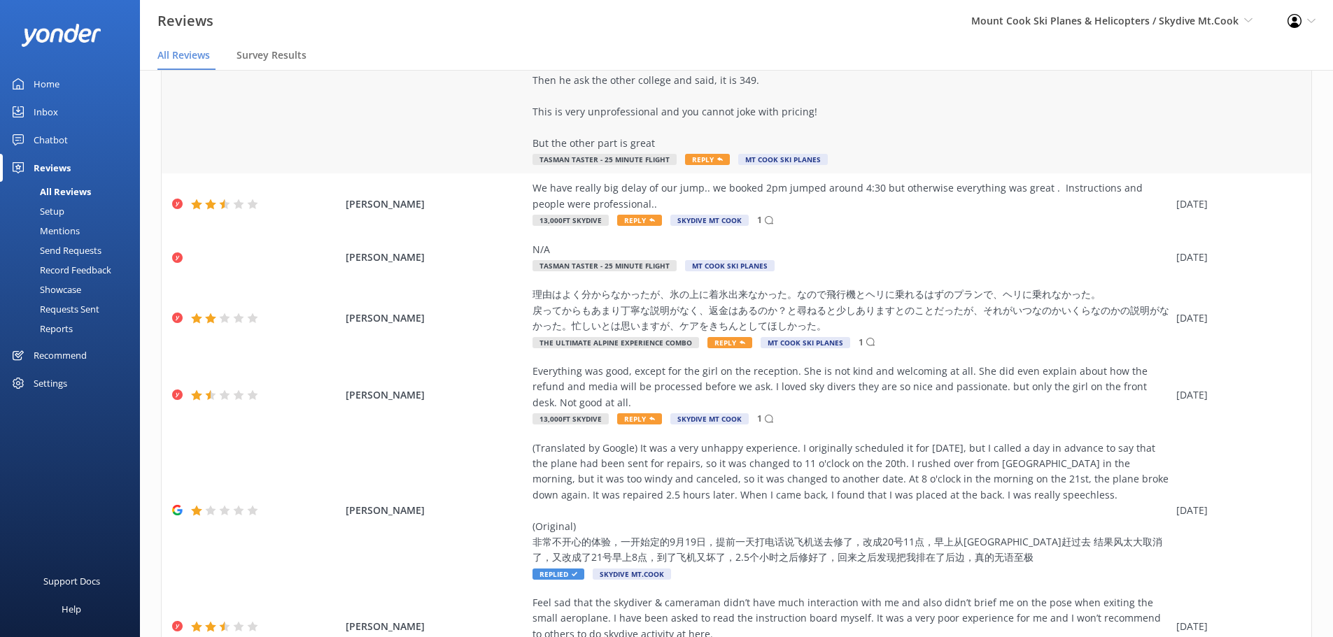
scroll to position [425, 0]
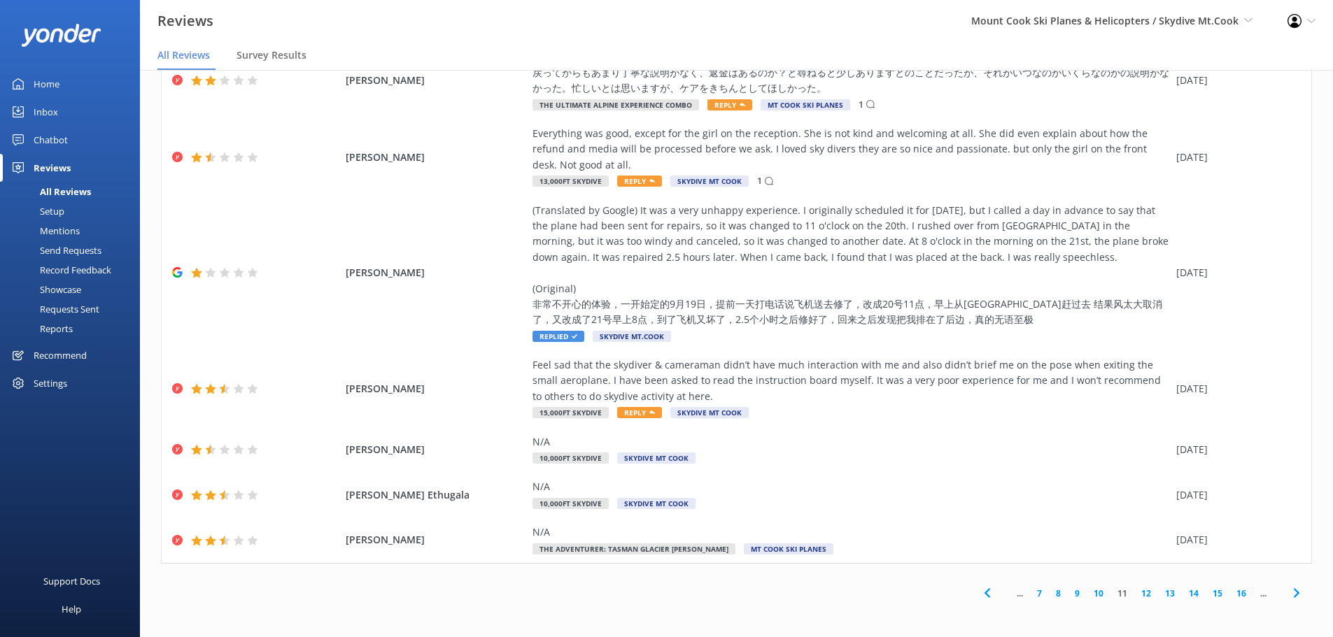
click at [1165, 596] on link "13" at bounding box center [1170, 593] width 24 height 13
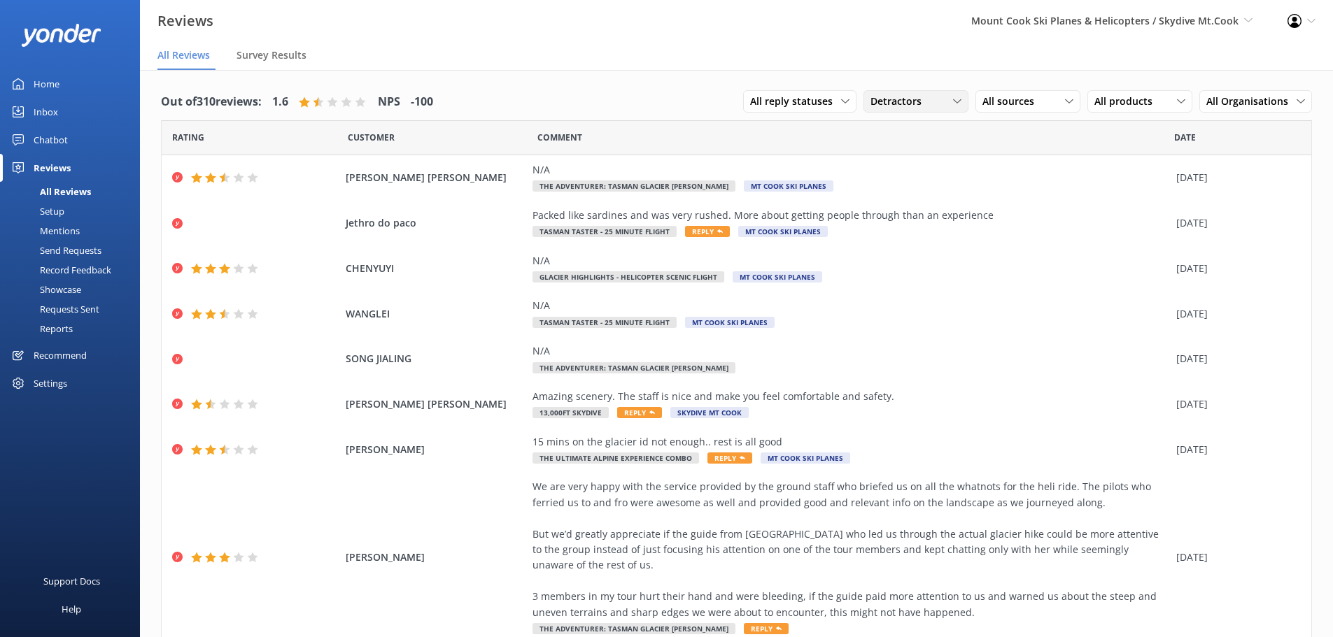
click at [890, 106] on span "Detractors" at bounding box center [899, 101] width 59 height 15
click at [930, 162] on div "Promoters" at bounding box center [915, 159] width 63 height 14
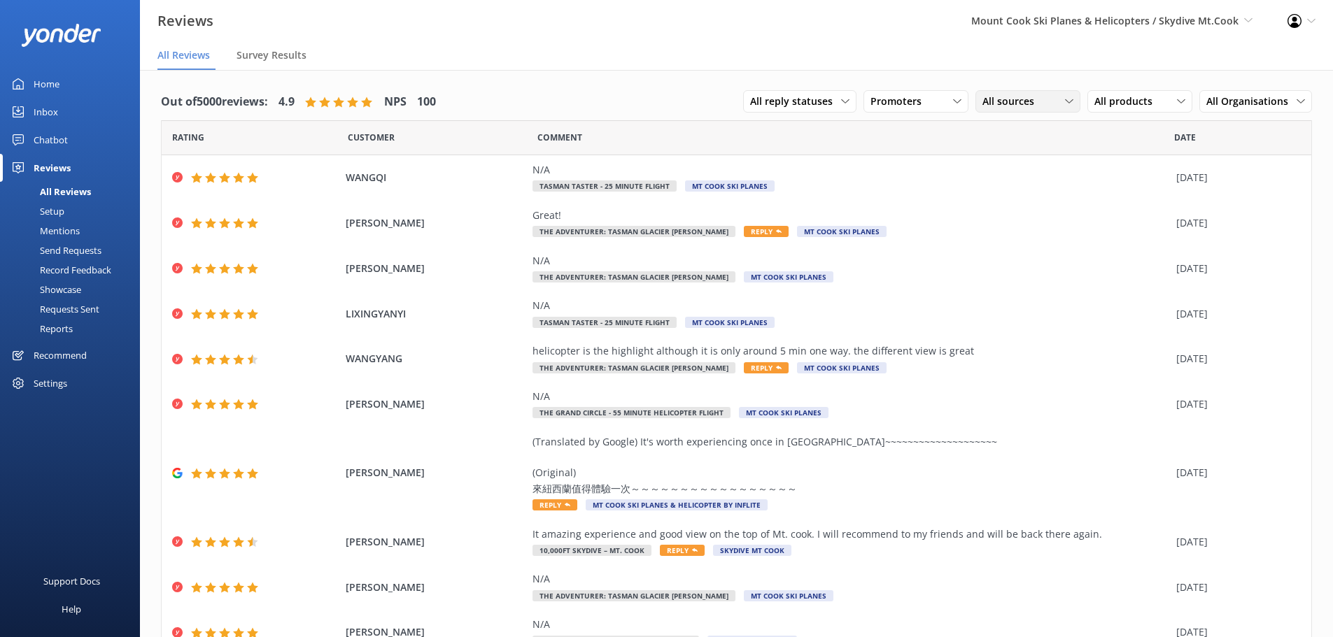
click at [1030, 104] on span "All sources" at bounding box center [1012, 101] width 60 height 15
click at [983, 114] on div "All reply statuses All reply statuses Needs a reply Does not need reply Promote…" at bounding box center [1027, 102] width 569 height 36
click at [784, 92] on div "All reply statuses All reply statuses Needs a reply Does not need reply" at bounding box center [799, 101] width 113 height 22
click at [795, 92] on div "All reply statuses All reply statuses Needs a reply Does not need reply" at bounding box center [799, 101] width 113 height 22
click at [1148, 109] on span "All products" at bounding box center [1127, 101] width 66 height 15
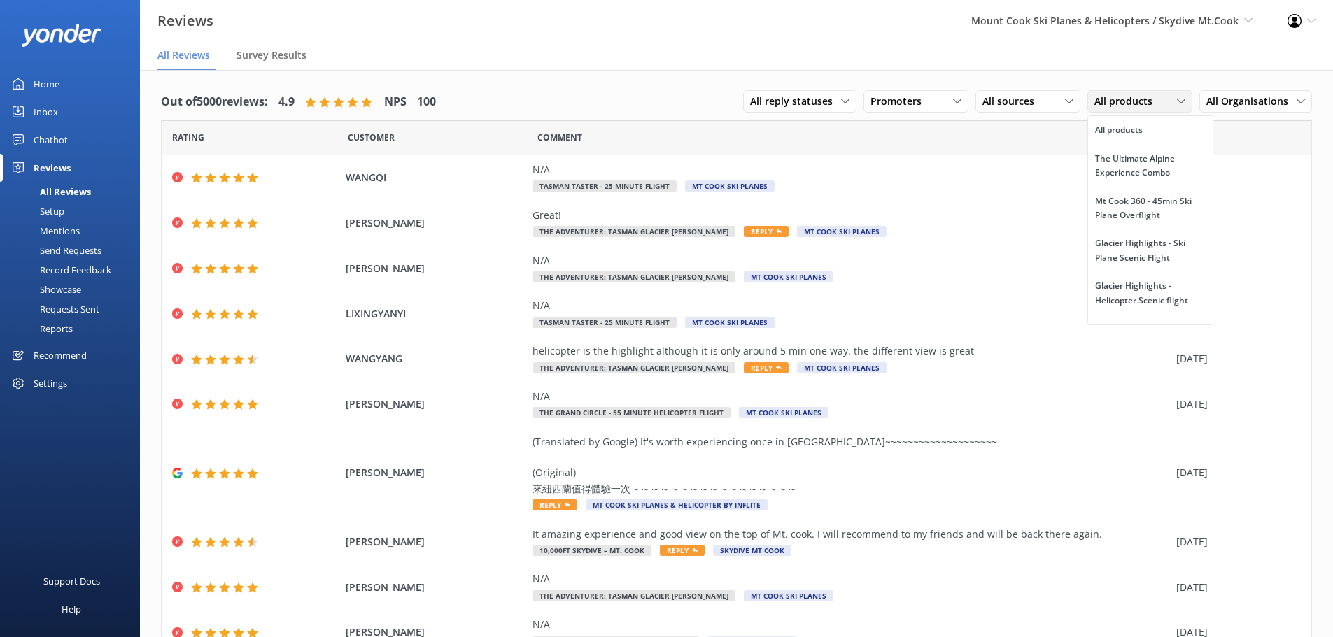
click at [1147, 104] on span "All products" at bounding box center [1127, 101] width 66 height 15
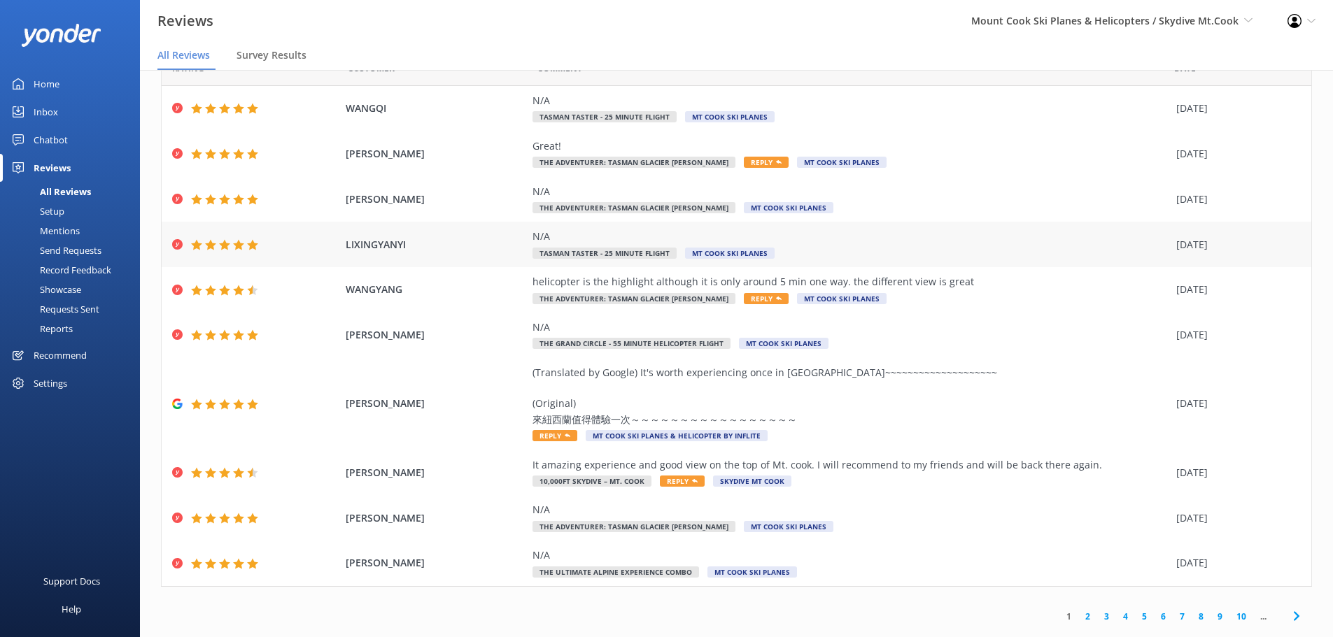
scroll to position [64, 0]
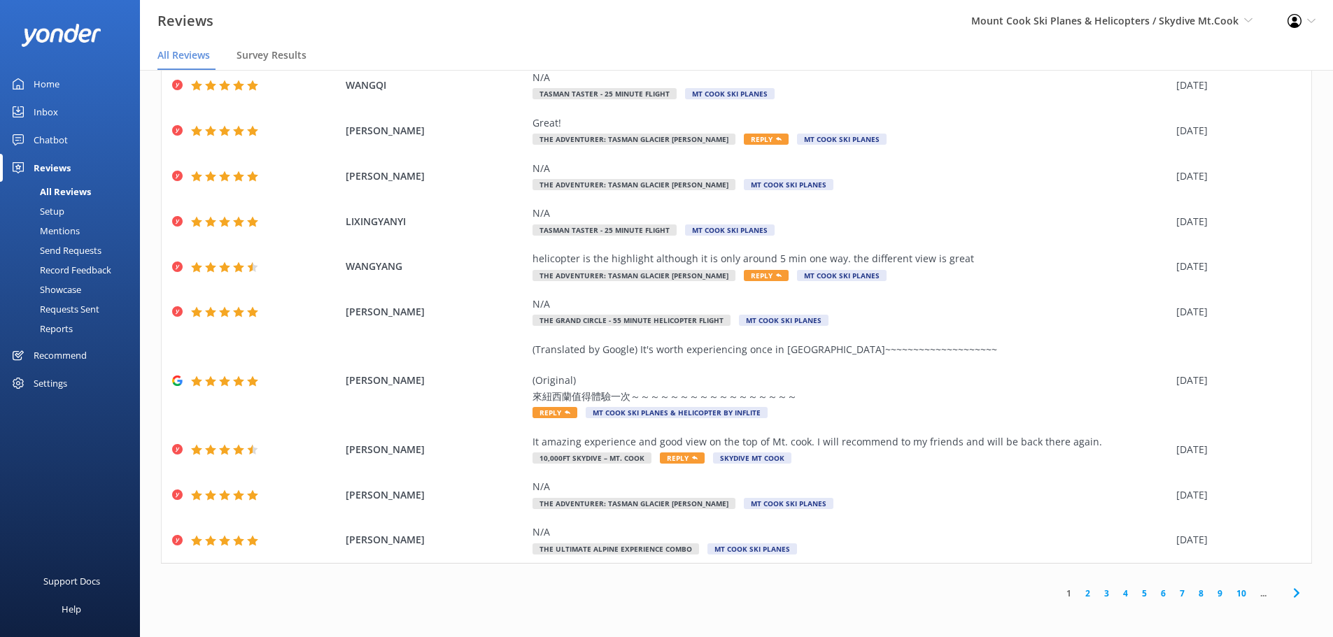
click at [1116, 590] on link "4" at bounding box center [1125, 593] width 19 height 13
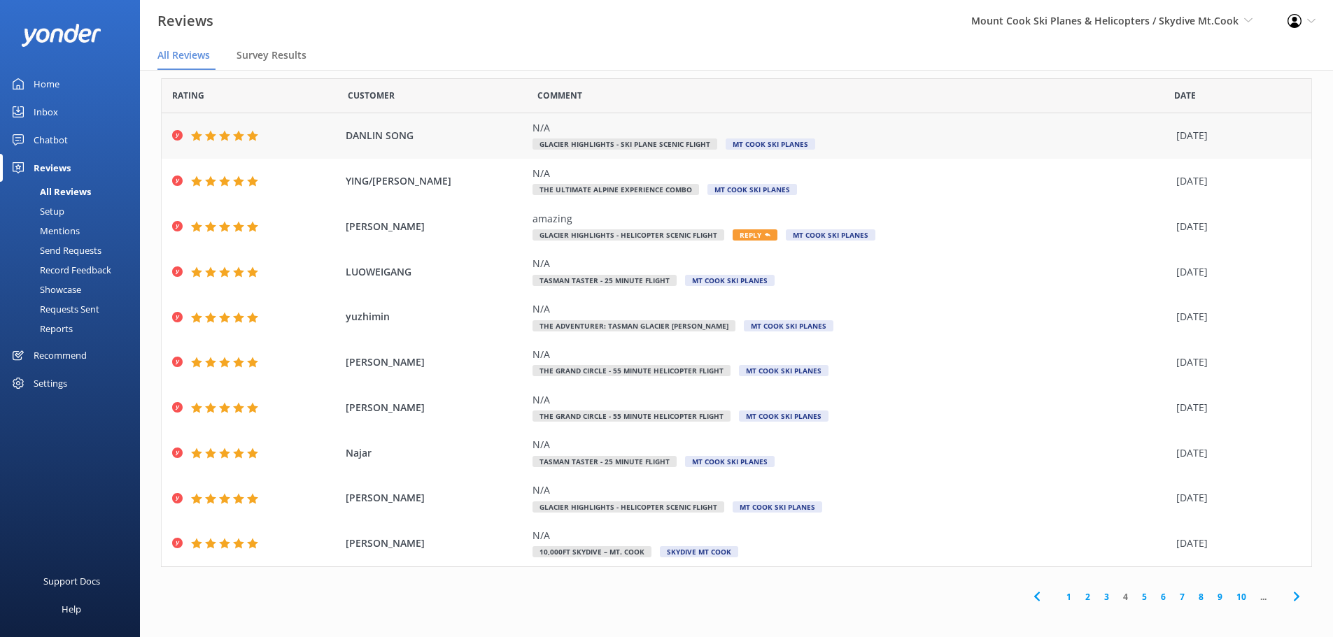
scroll to position [17, 0]
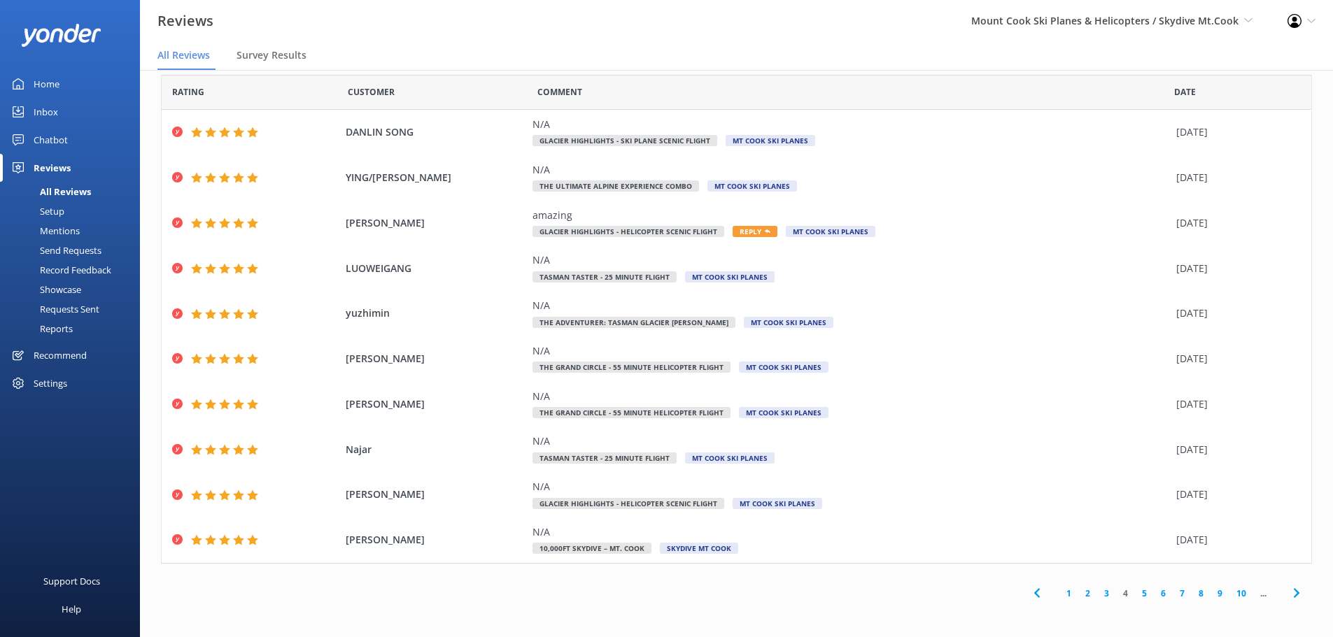
click at [1135, 595] on link "5" at bounding box center [1144, 593] width 19 height 13
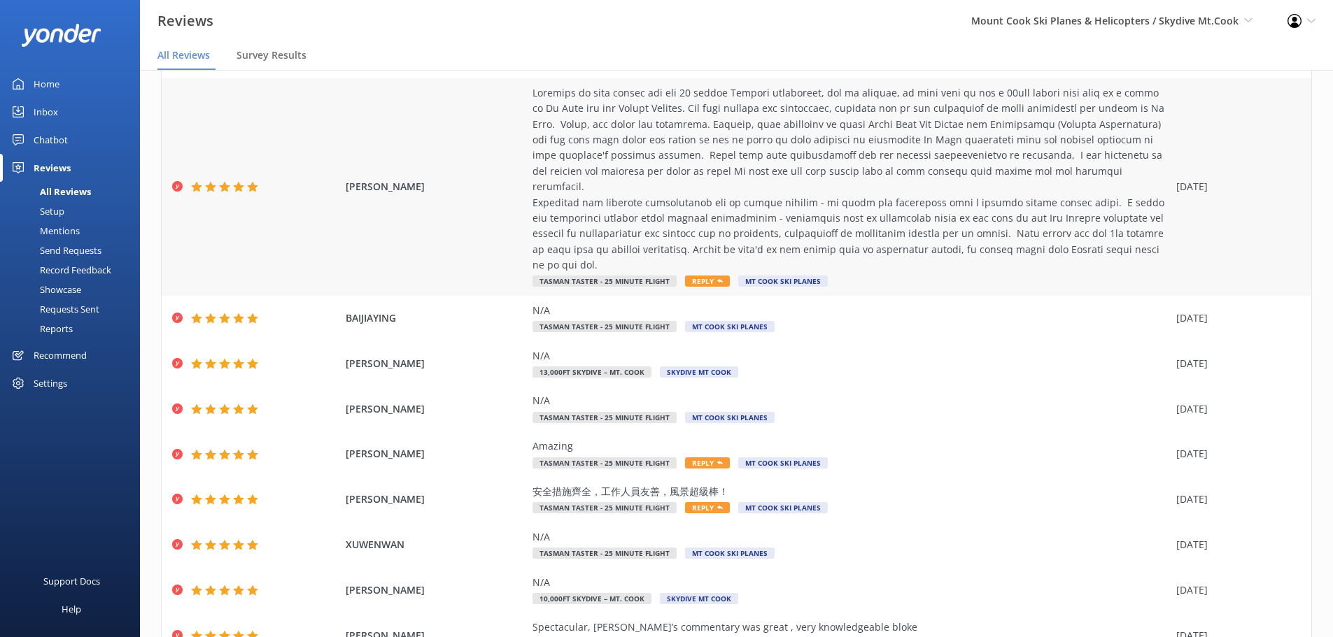
scroll to position [158, 0]
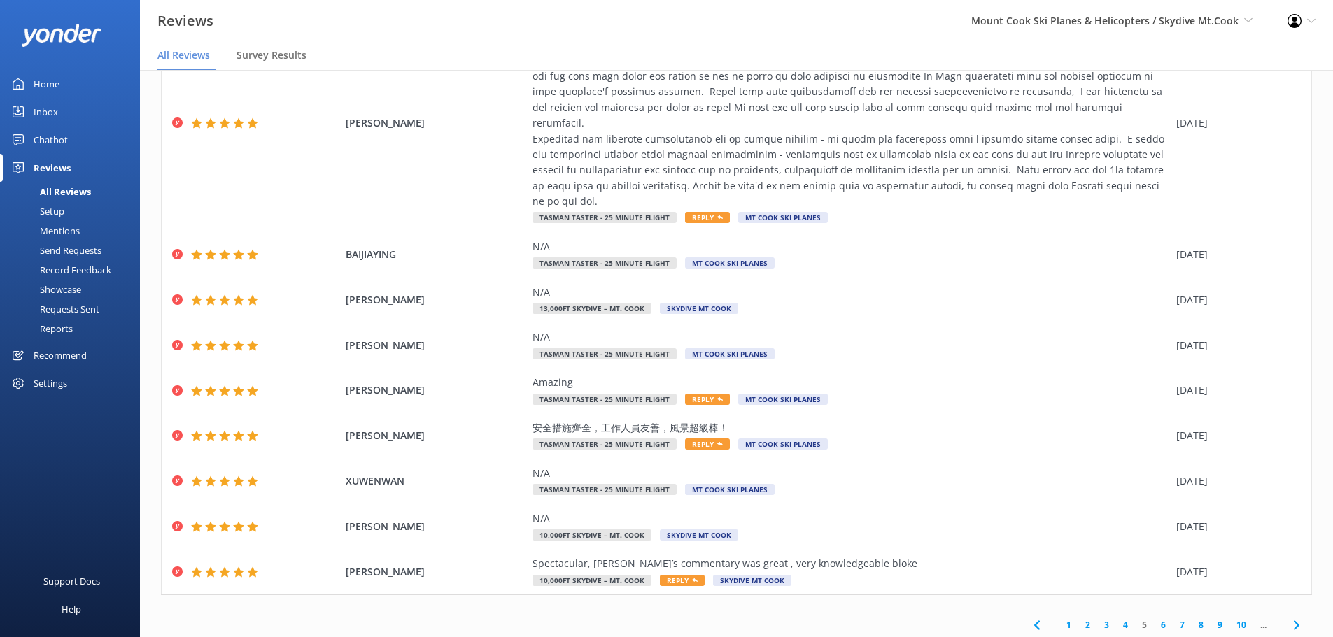
click at [1154, 618] on link "6" at bounding box center [1163, 624] width 19 height 13
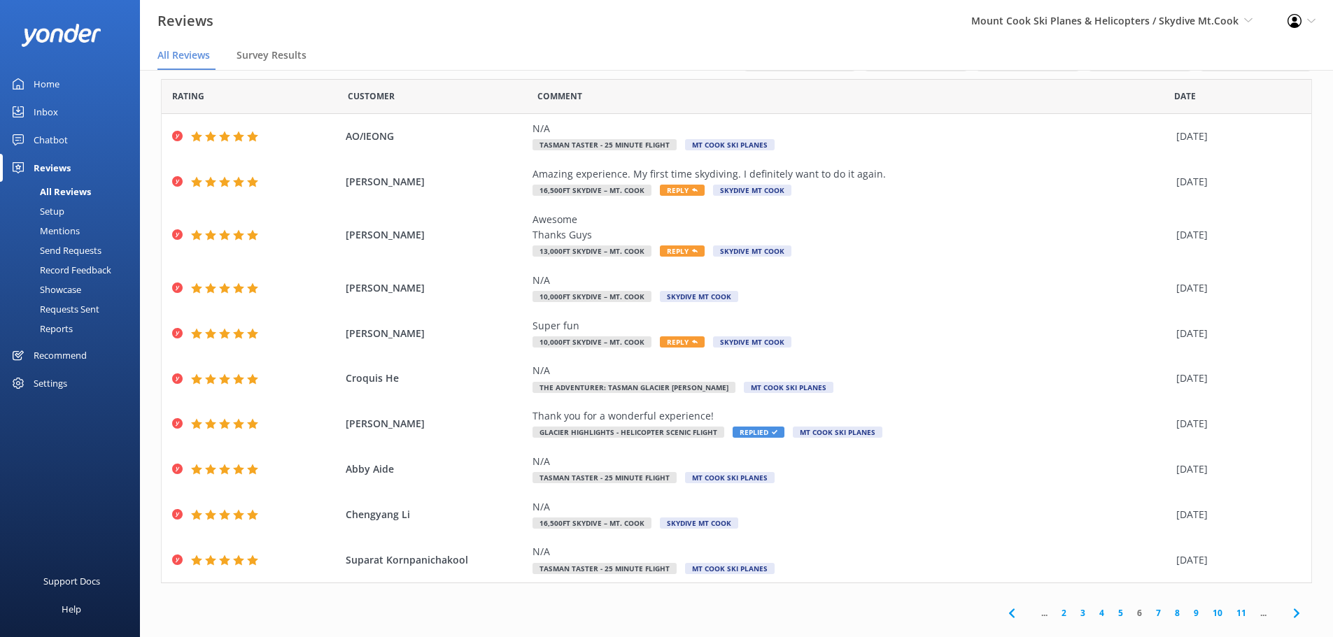
scroll to position [33, 0]
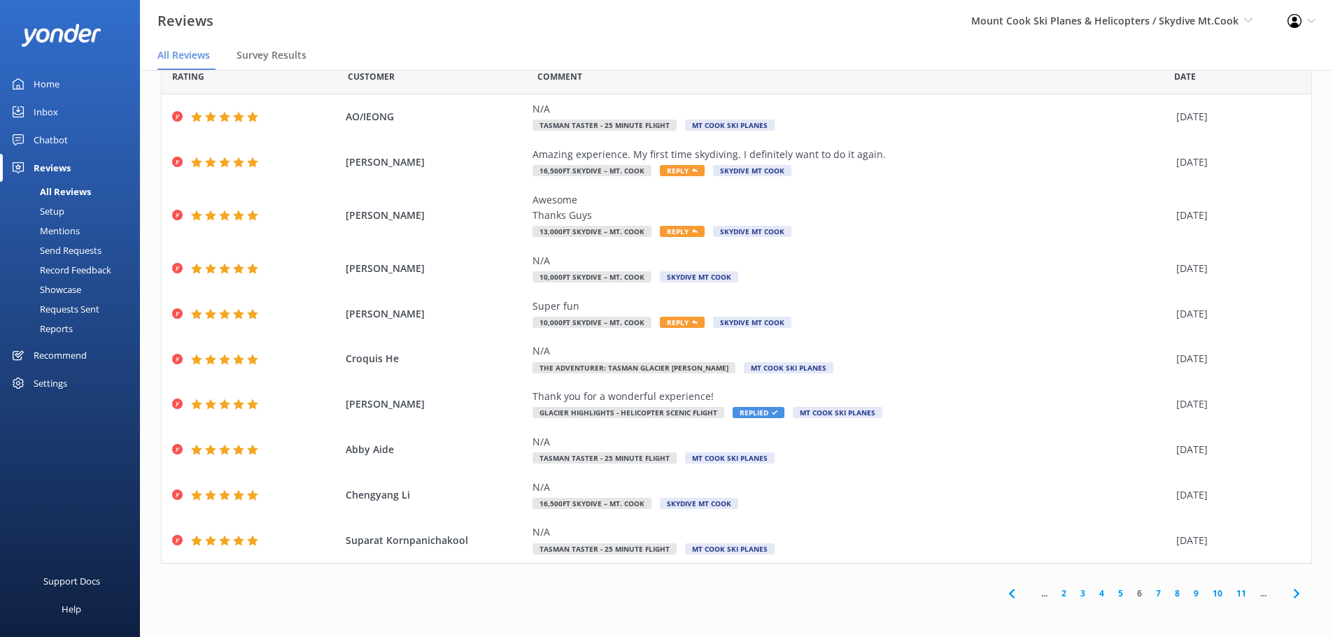
click at [1149, 596] on link "7" at bounding box center [1158, 593] width 19 height 13
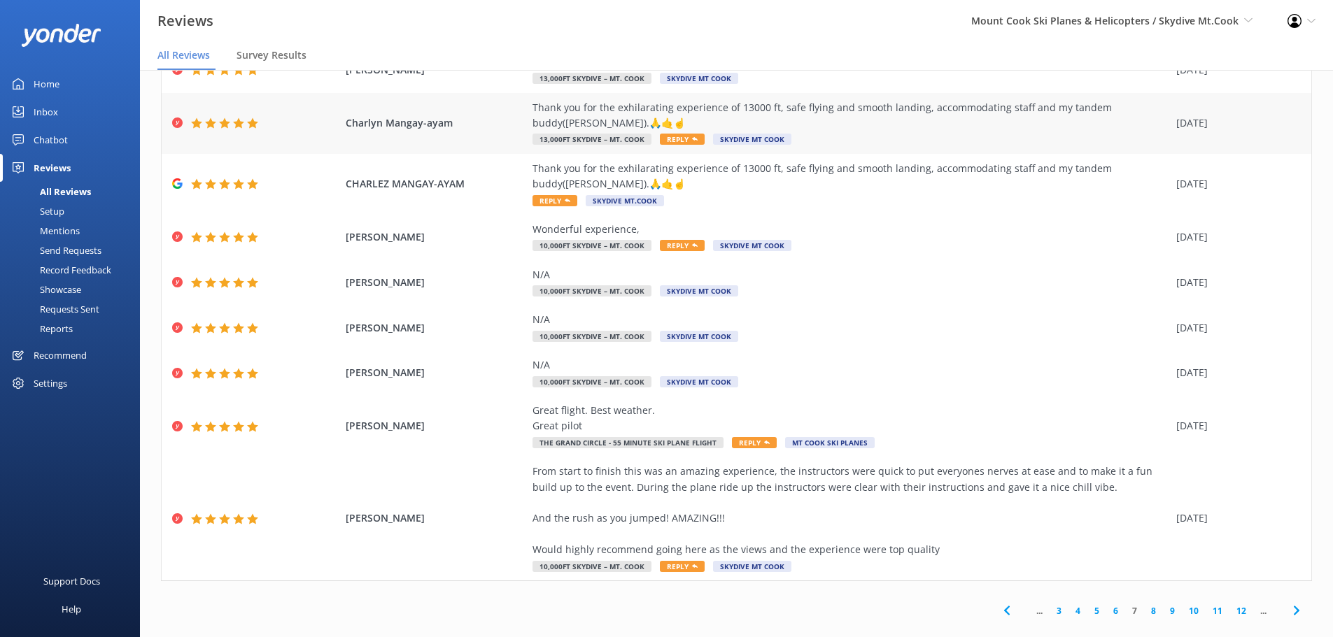
scroll to position [143, 0]
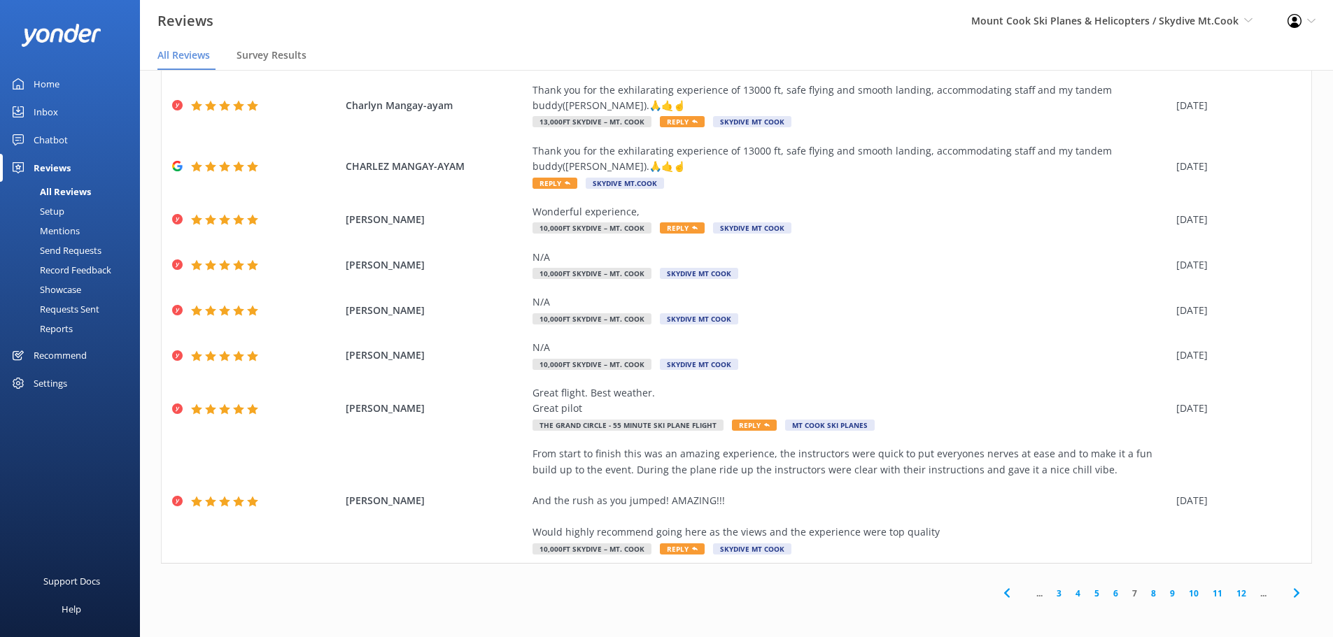
click at [1147, 595] on link "8" at bounding box center [1153, 593] width 19 height 13
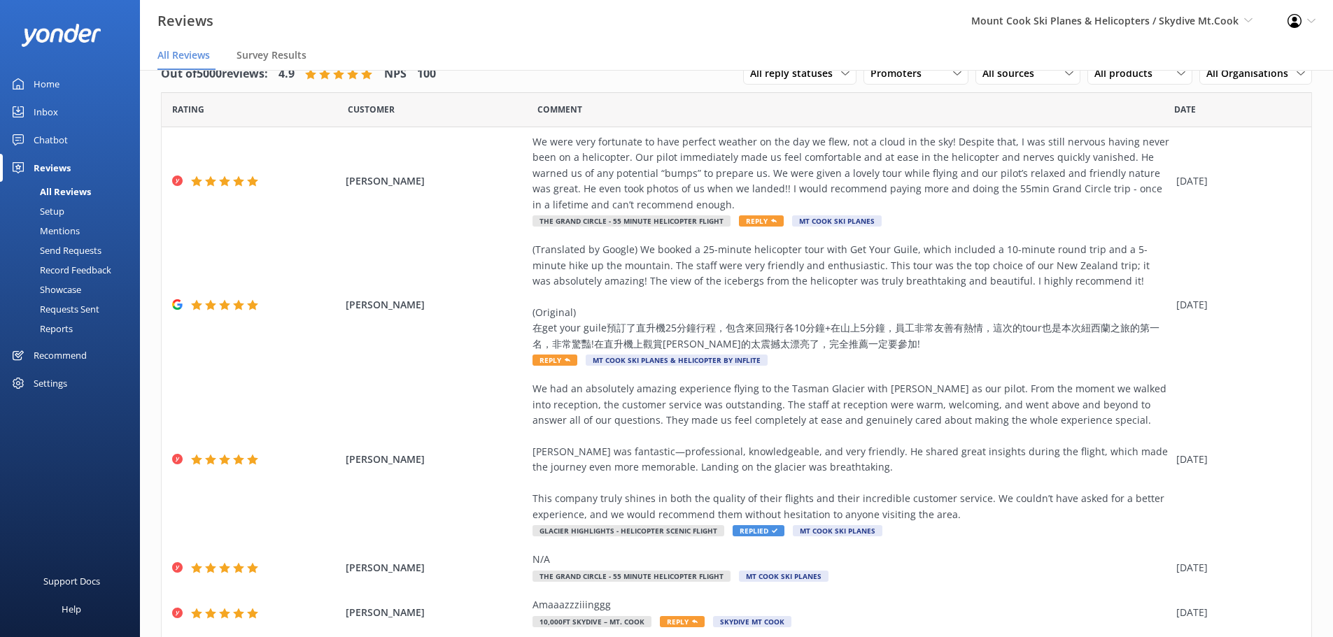
scroll to position [93, 0]
